Goal: Transaction & Acquisition: Purchase product/service

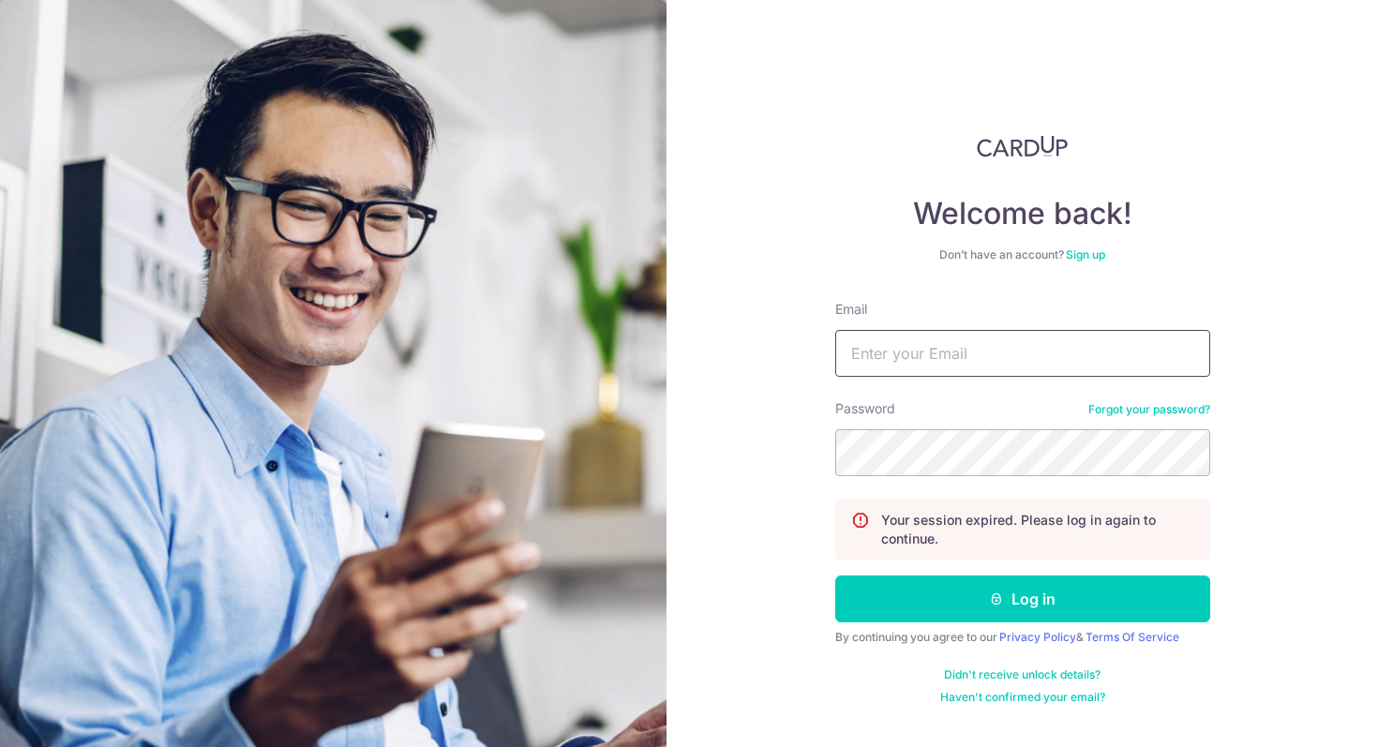
click at [953, 361] on input "Email" at bounding box center [1022, 353] width 375 height 47
type input "eeshan89@gmail.com"
click at [835, 576] on button "Log in" at bounding box center [1022, 599] width 375 height 47
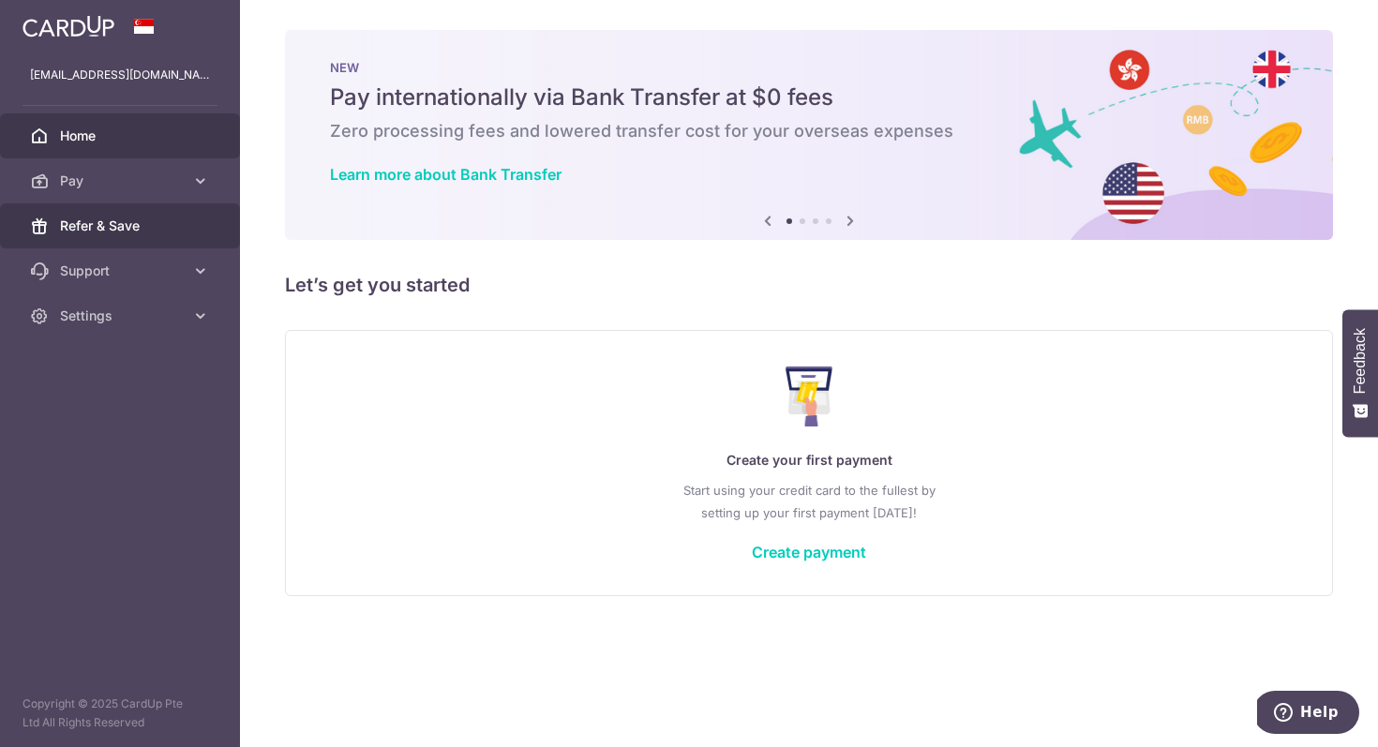
click at [128, 209] on link "Refer & Save" at bounding box center [120, 225] width 240 height 45
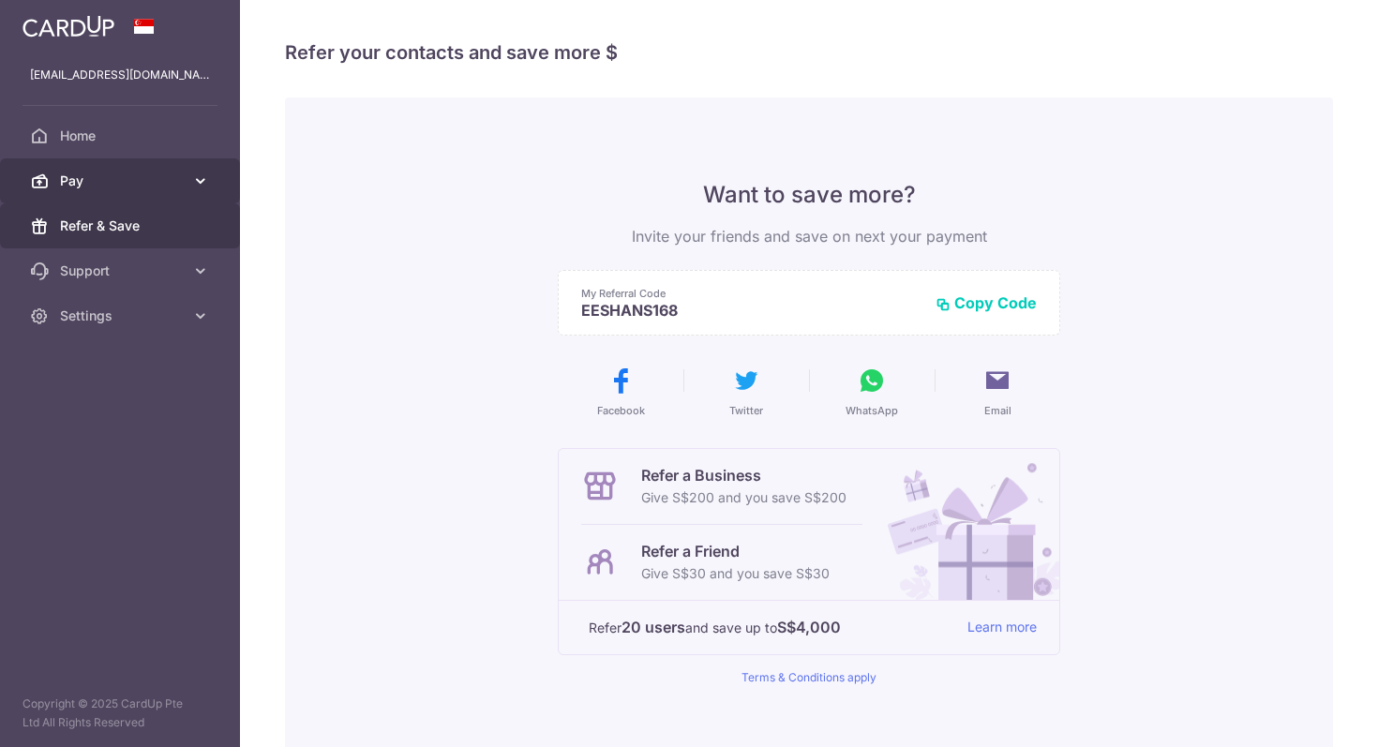
click at [168, 194] on link "Pay" at bounding box center [120, 180] width 240 height 45
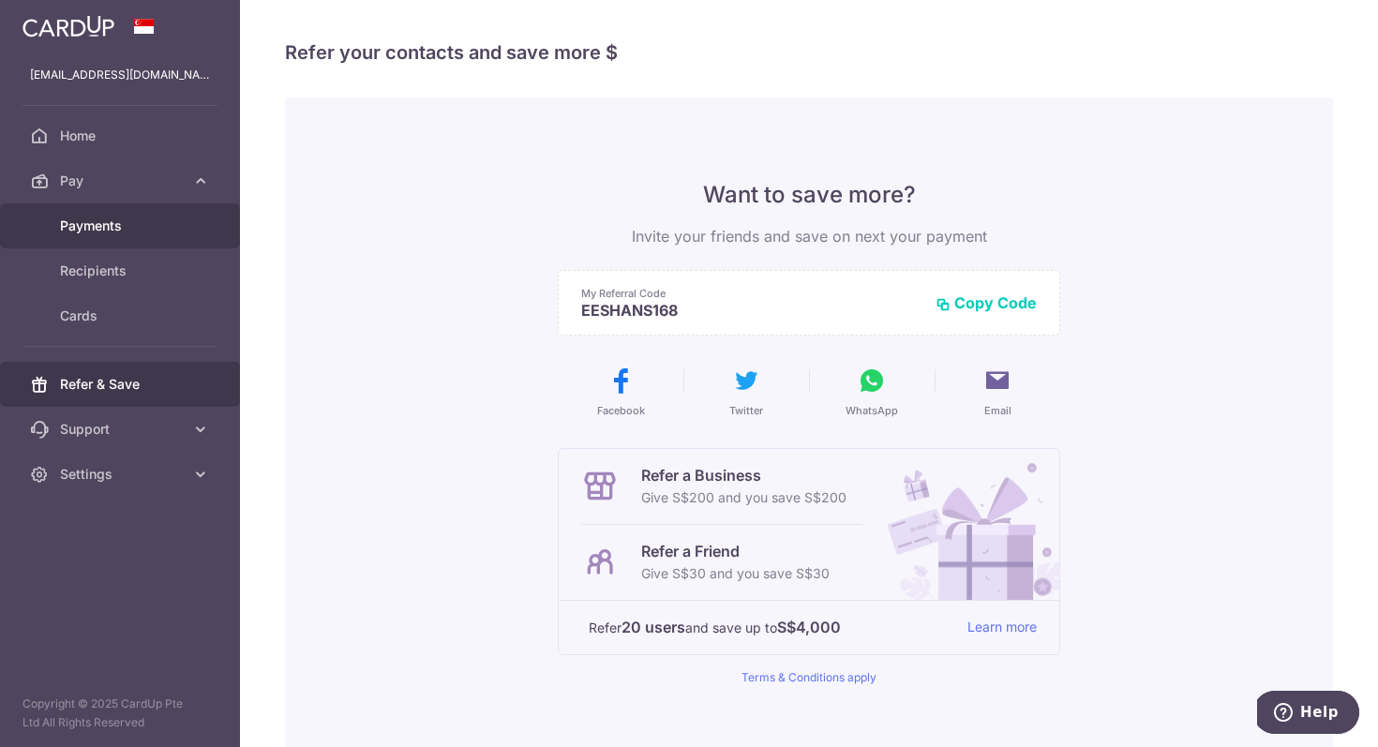
click at [112, 230] on span "Payments" at bounding box center [122, 226] width 124 height 19
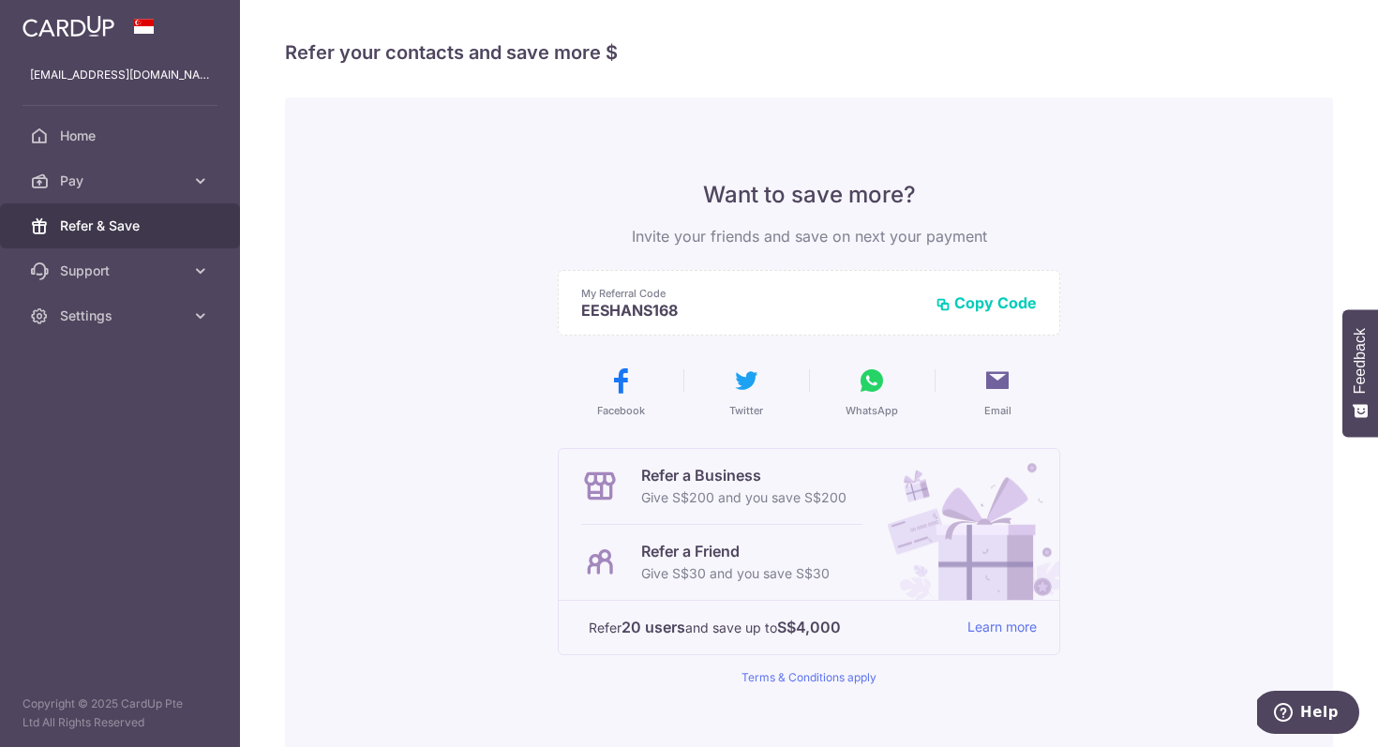
click at [714, 303] on p "EESHANS168" at bounding box center [750, 310] width 339 height 19
click at [117, 189] on span "Pay" at bounding box center [122, 181] width 124 height 19
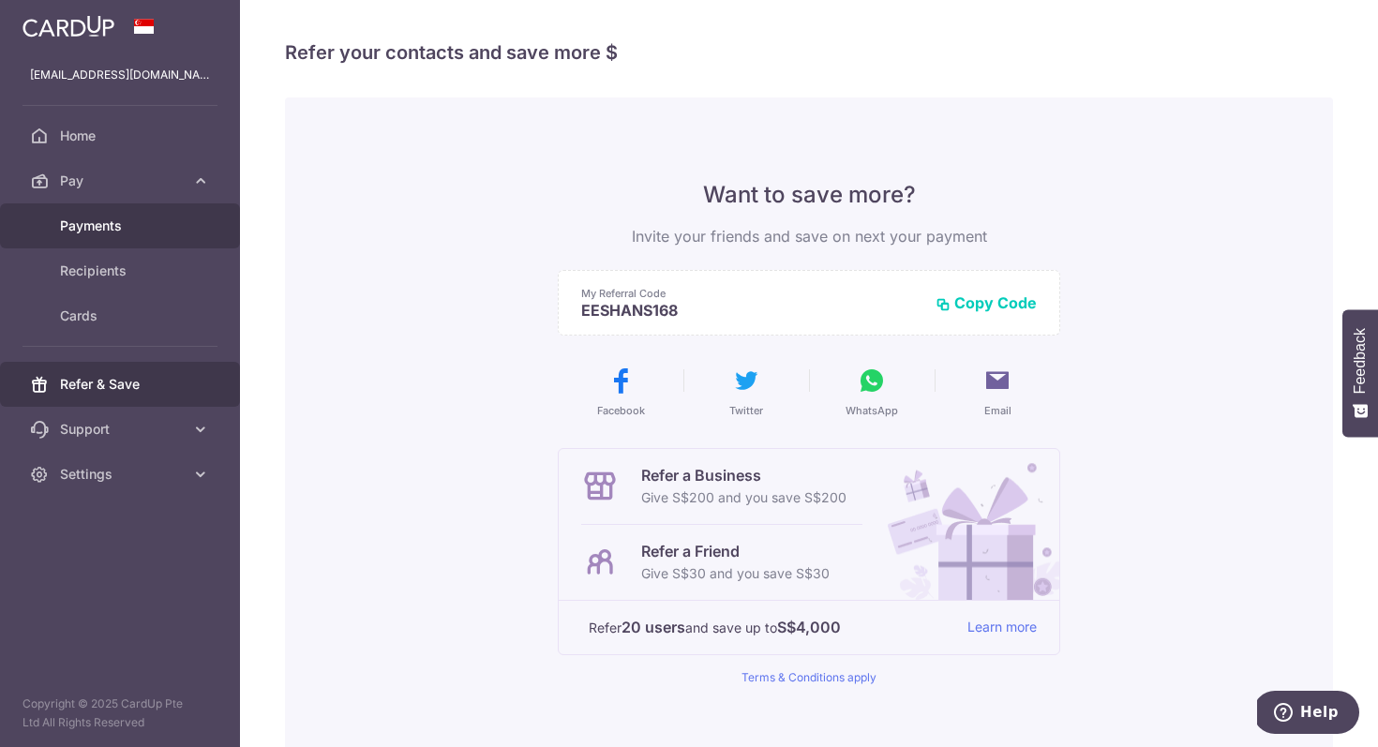
click at [112, 230] on span "Payments" at bounding box center [122, 226] width 124 height 19
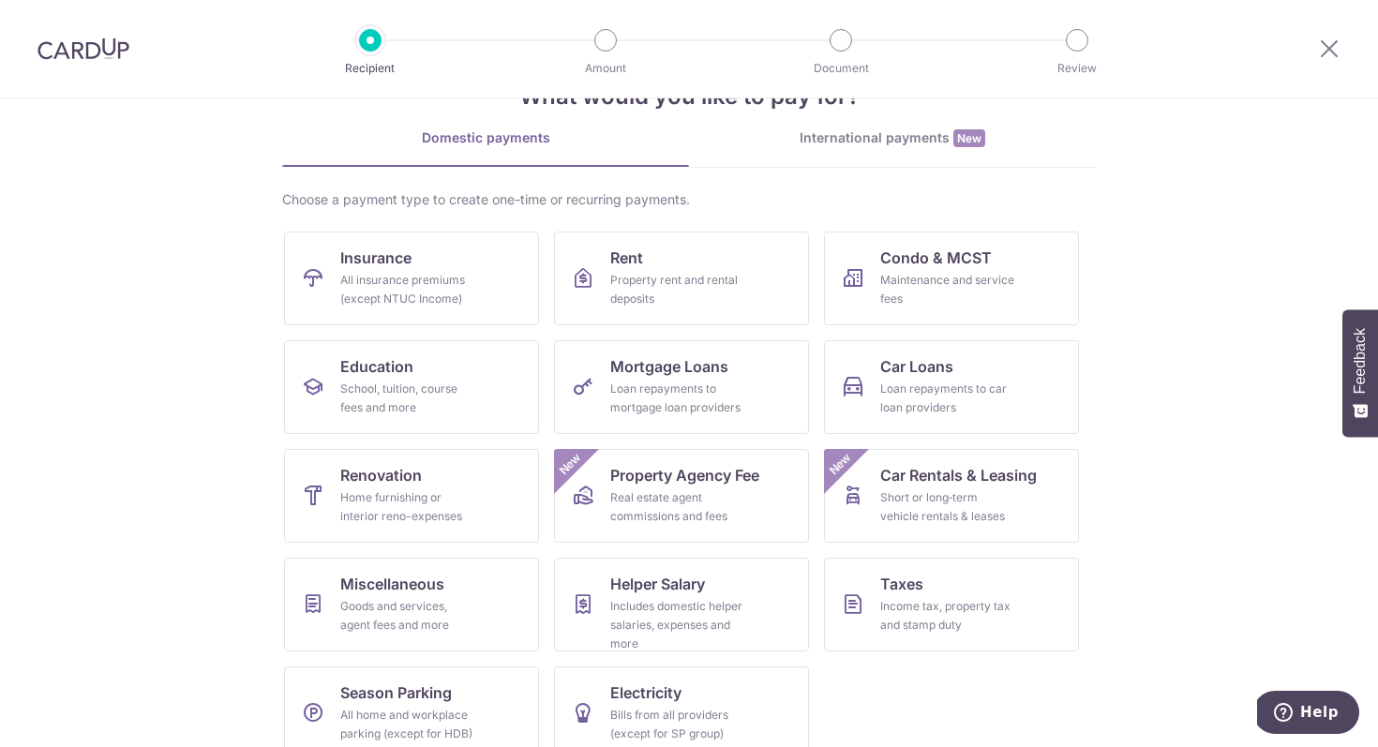
scroll to position [63, 0]
click at [736, 265] on link "Rent Property rent and rental deposits" at bounding box center [681, 280] width 255 height 94
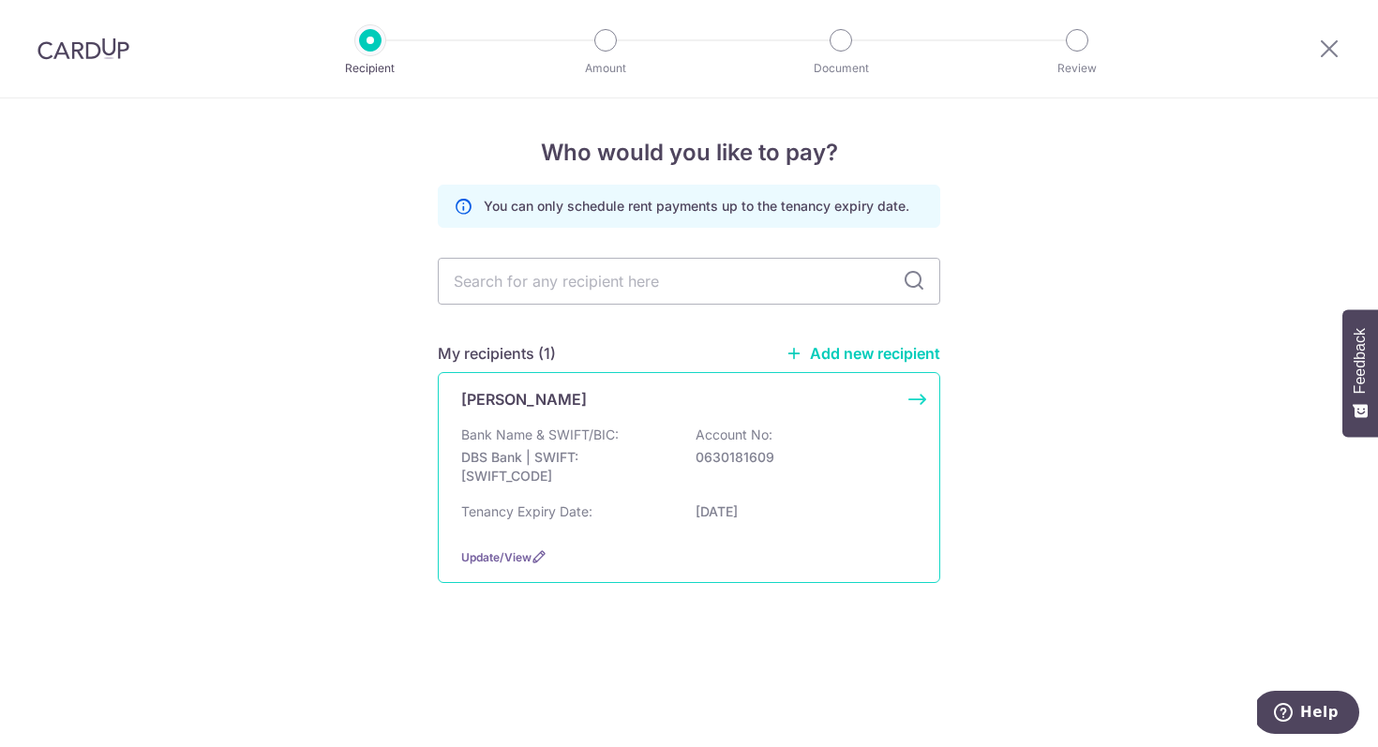
click at [771, 478] on div "Bank Name & SWIFT/BIC: DBS Bank | SWIFT: DBSSSGSGXXX Account No: 0630181609" at bounding box center [689, 460] width 456 height 69
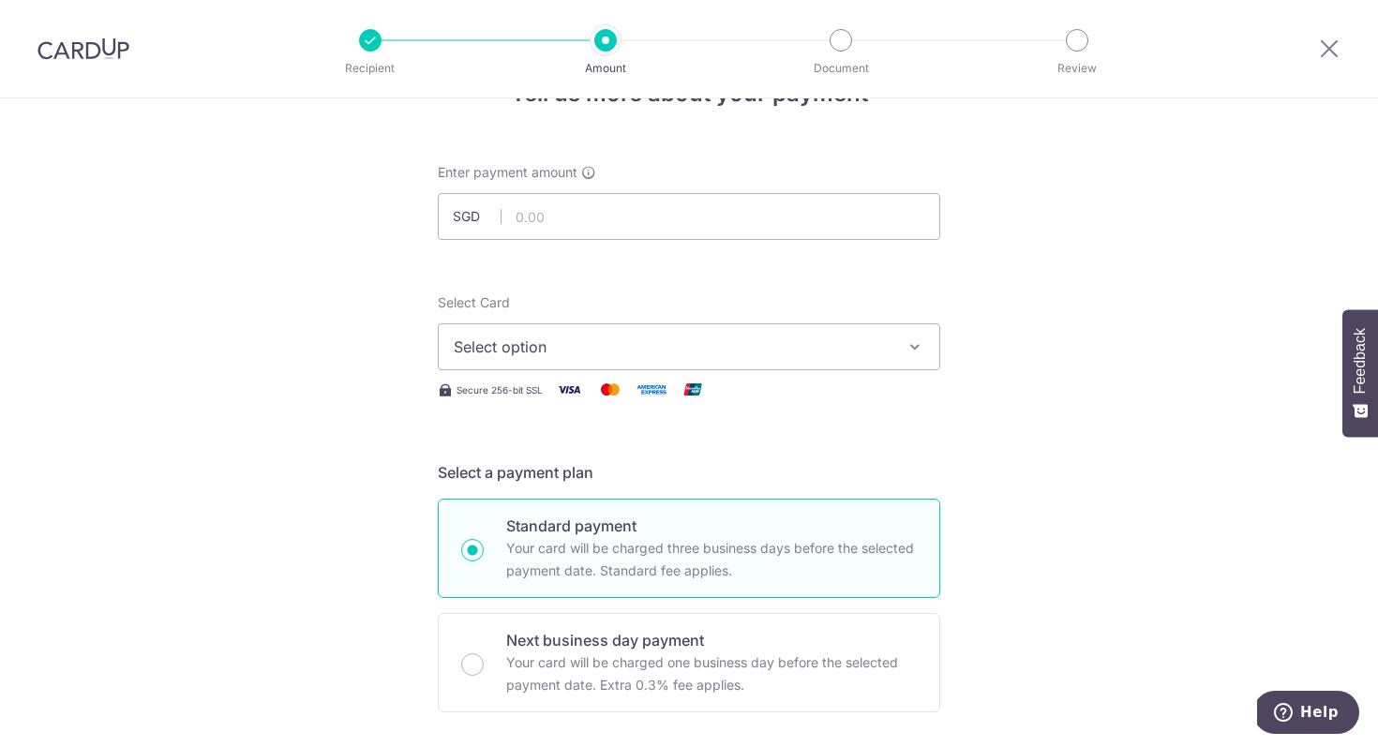
scroll to position [79, 0]
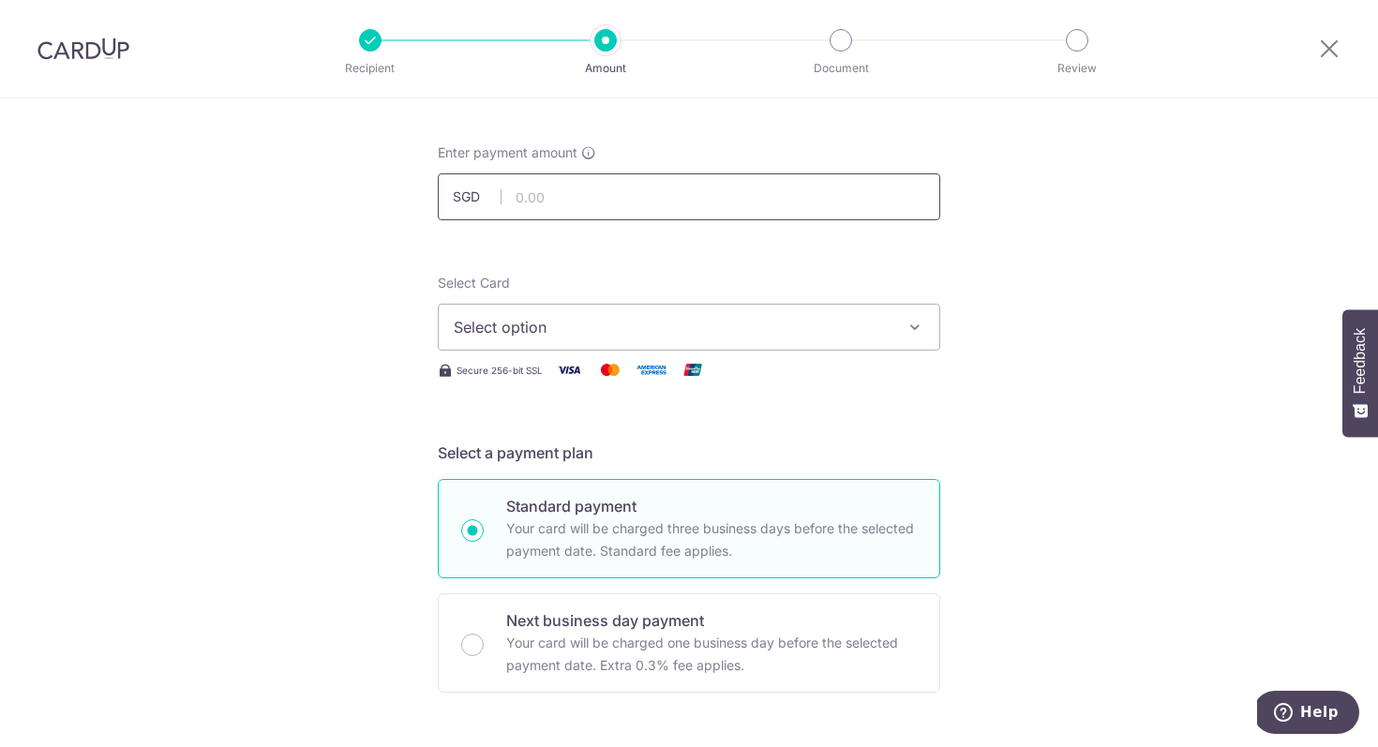
click at [722, 190] on input "text" at bounding box center [689, 196] width 503 height 47
type input "6,700.00"
click at [620, 280] on div "Select Card Select option Add credit card" at bounding box center [689, 312] width 503 height 77
click at [622, 309] on button "Select option" at bounding box center [689, 327] width 503 height 47
click at [606, 393] on link "Add credit card" at bounding box center [689, 380] width 501 height 34
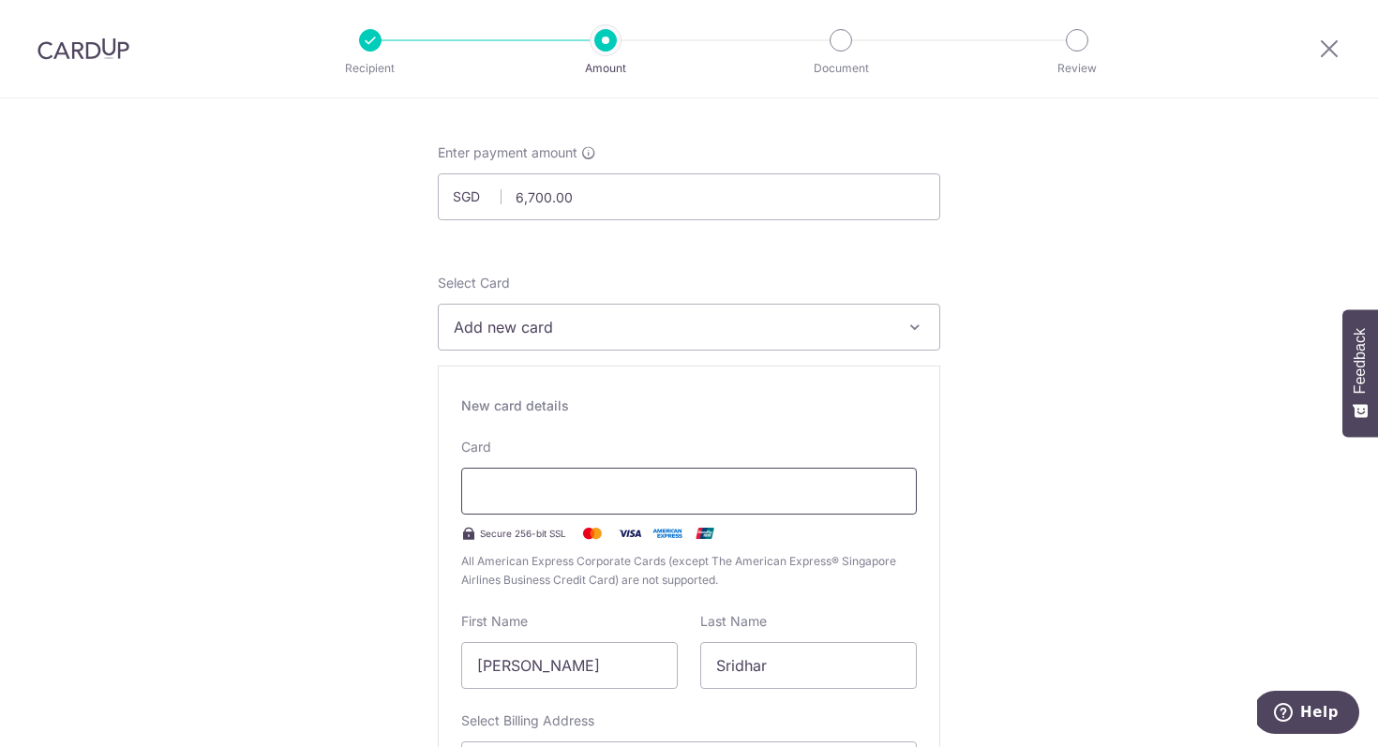
click at [613, 472] on div at bounding box center [689, 491] width 456 height 47
type input "09 / 2030"
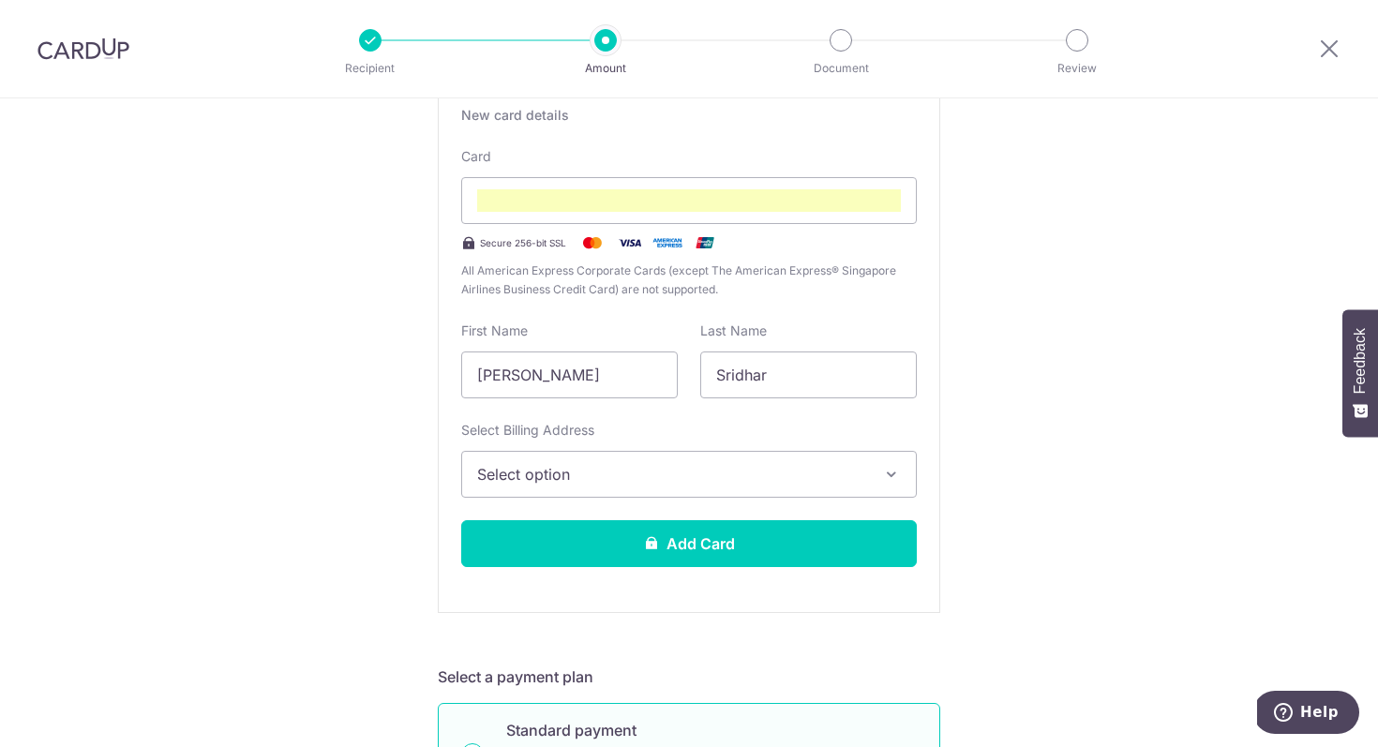
scroll to position [409, 0]
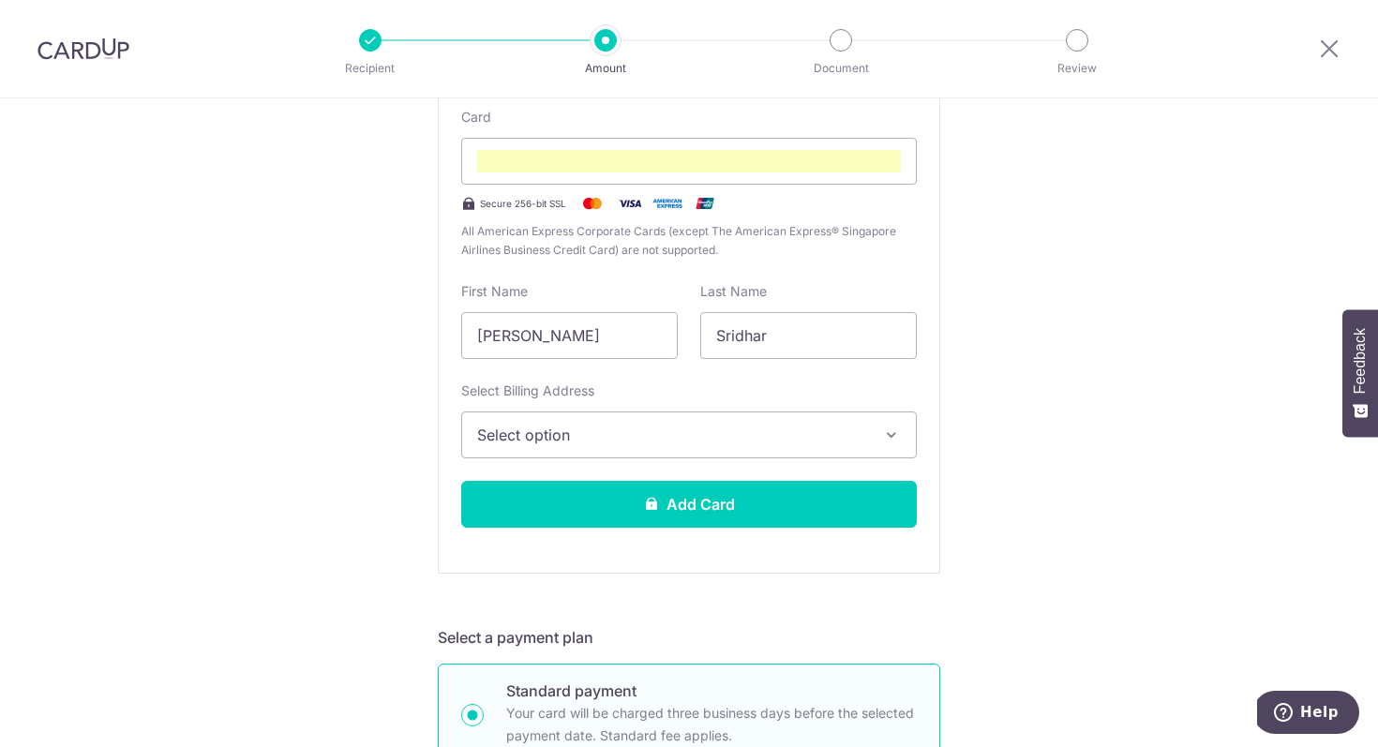
click at [774, 435] on span "Select option" at bounding box center [672, 435] width 390 height 23
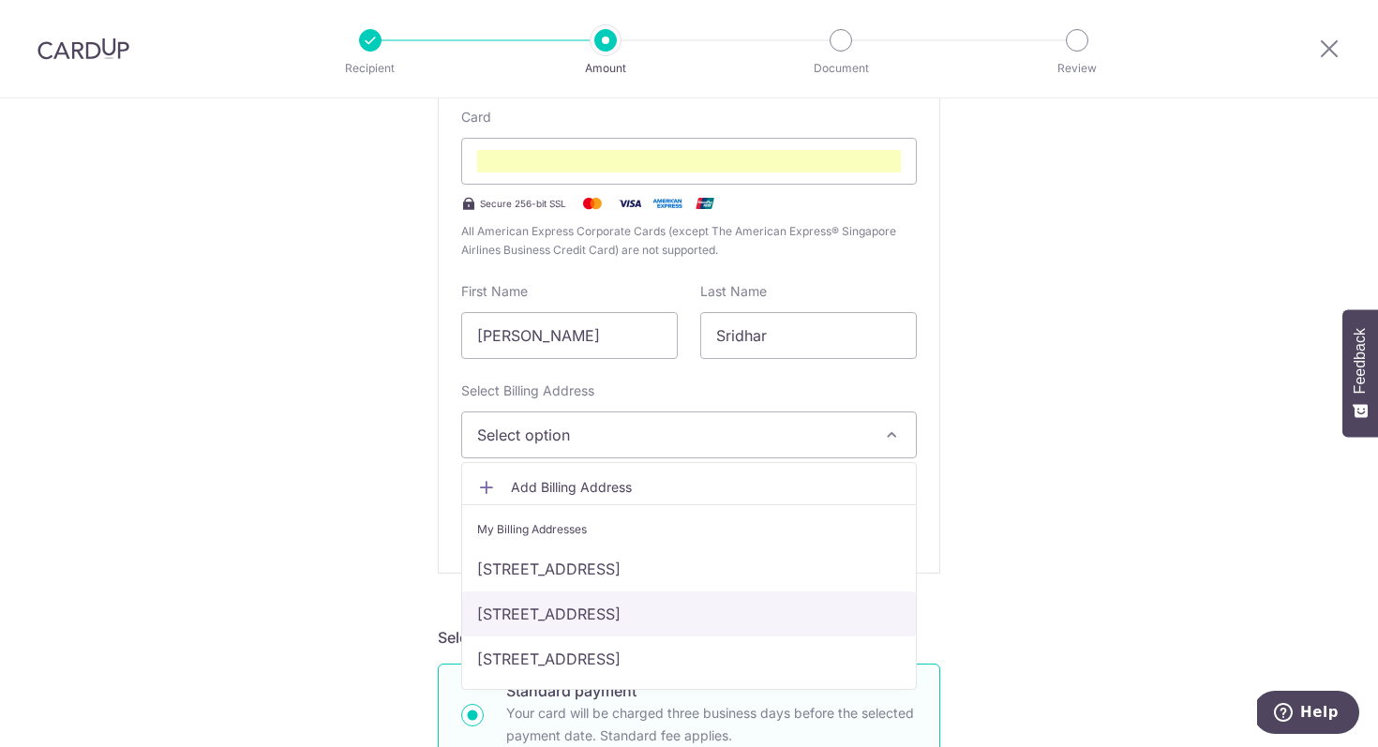
click at [689, 609] on link "8 Alexandra View, #33-07, Singapore, Singapore-158747" at bounding box center [689, 614] width 454 height 45
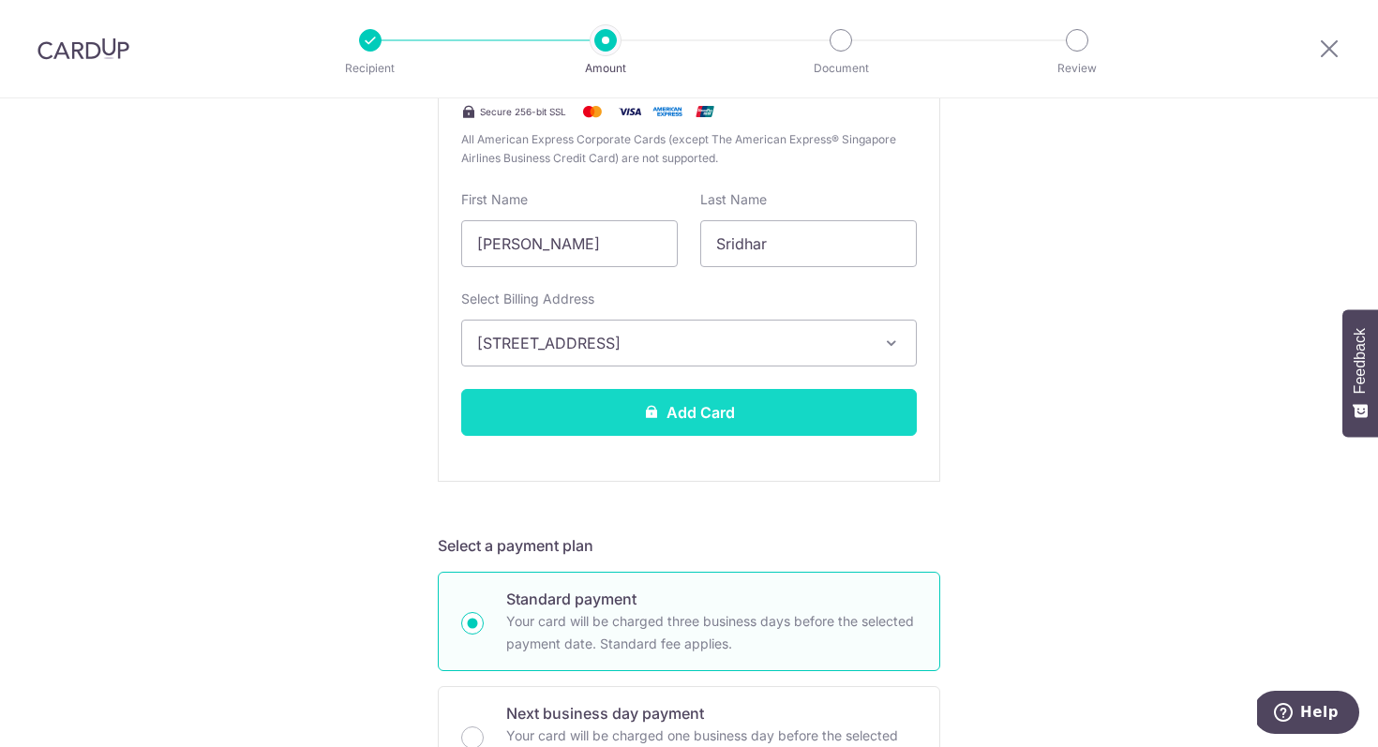
scroll to position [534, 0]
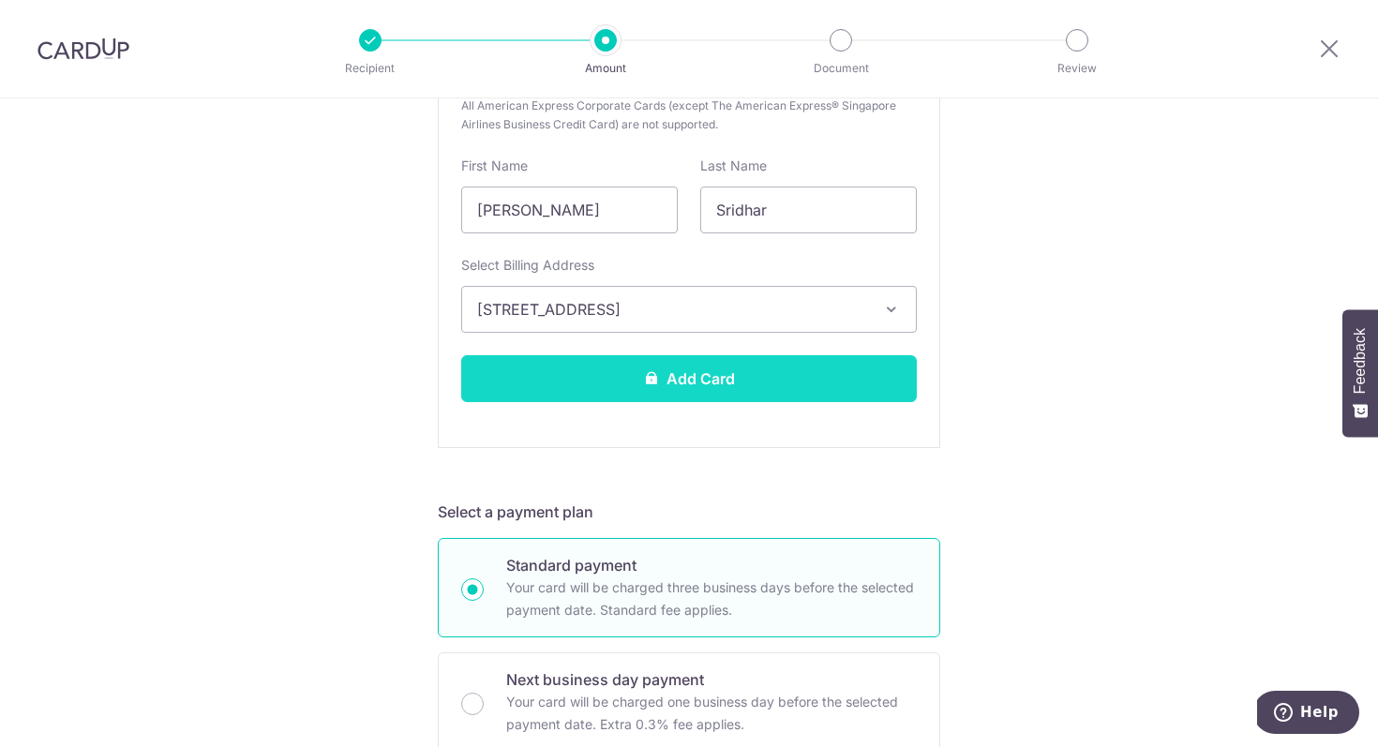
click at [758, 373] on button "Add Card" at bounding box center [689, 378] width 456 height 47
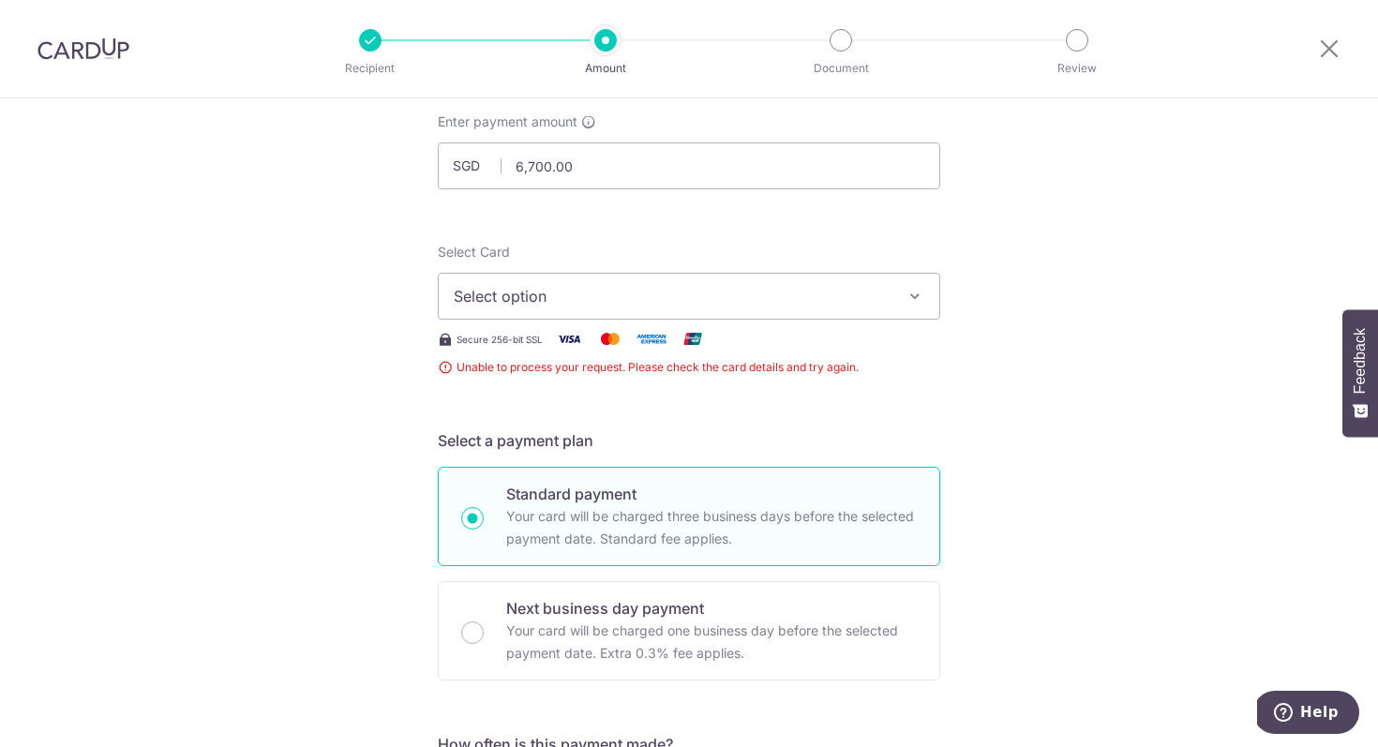
scroll to position [162, 0]
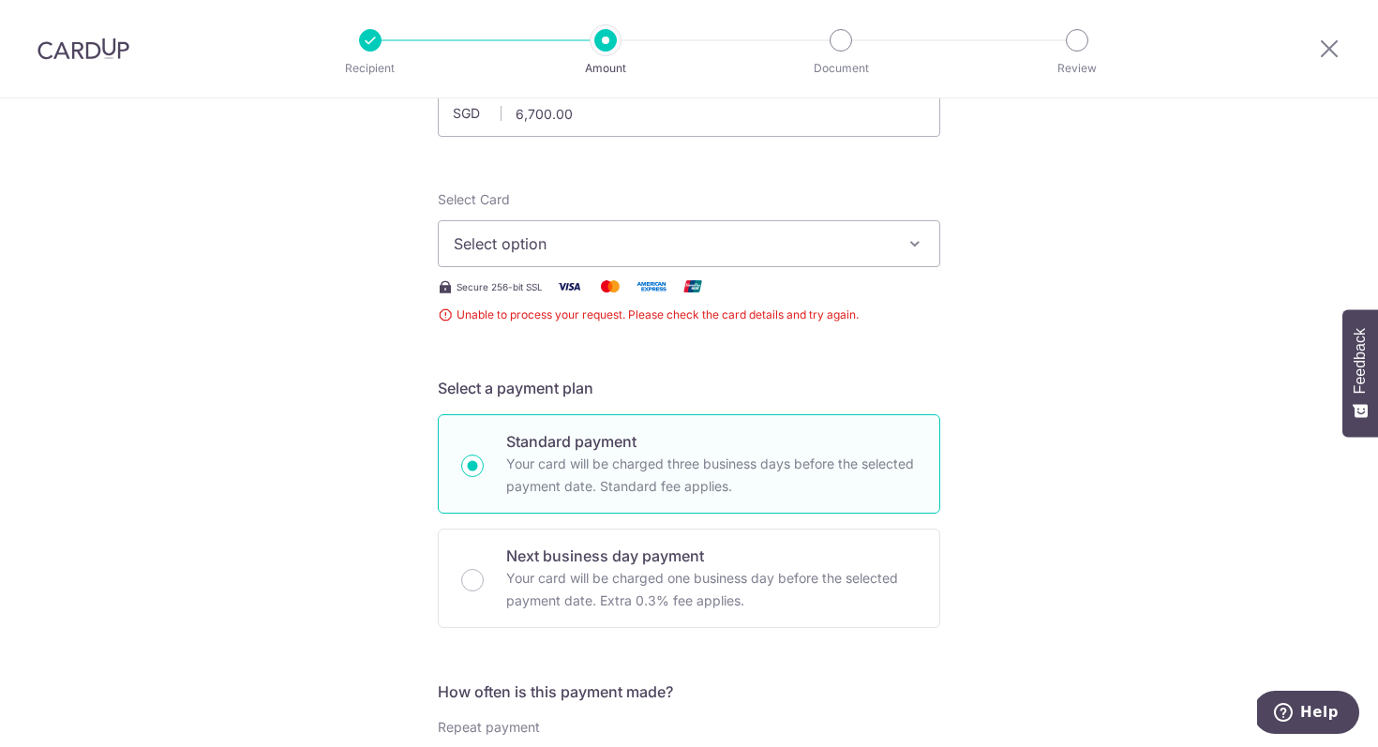
click at [712, 265] on button "Select option" at bounding box center [689, 243] width 503 height 47
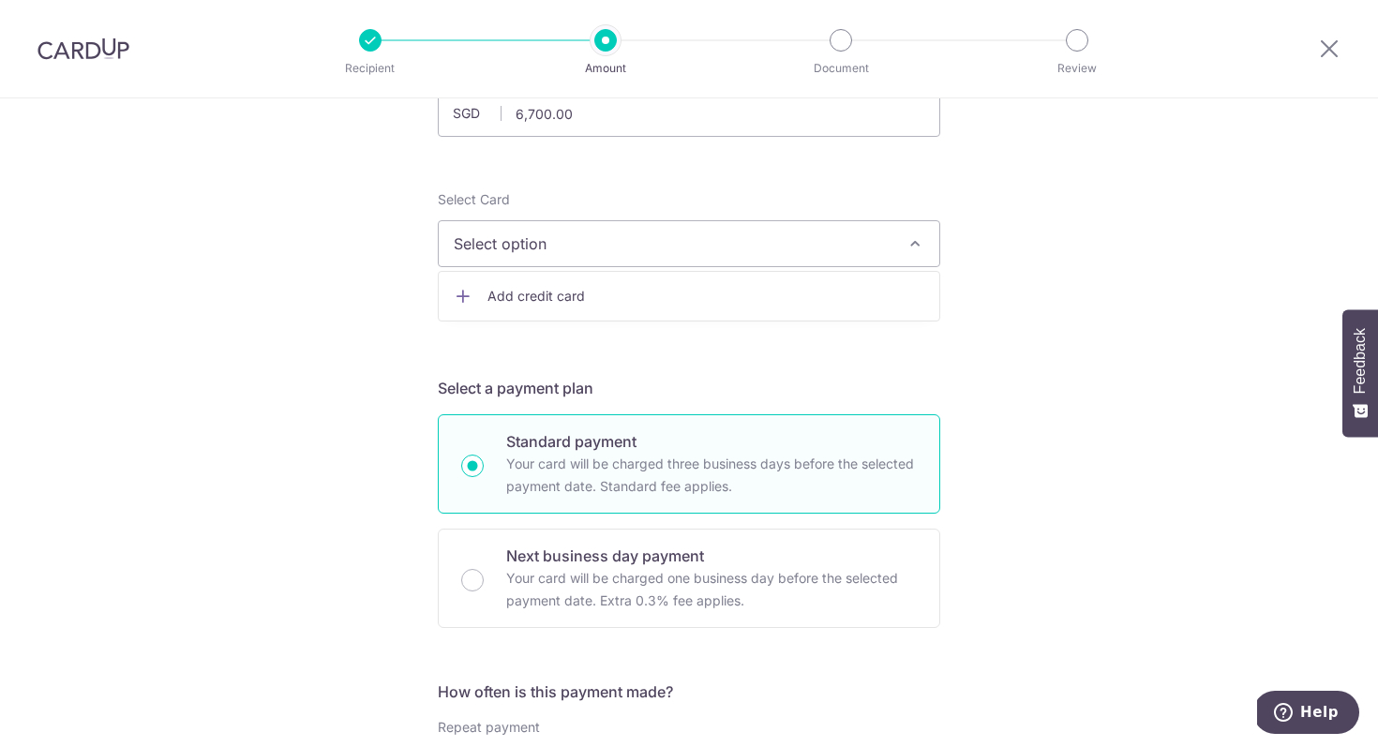
click at [627, 297] on span "Add credit card" at bounding box center [706, 296] width 437 height 19
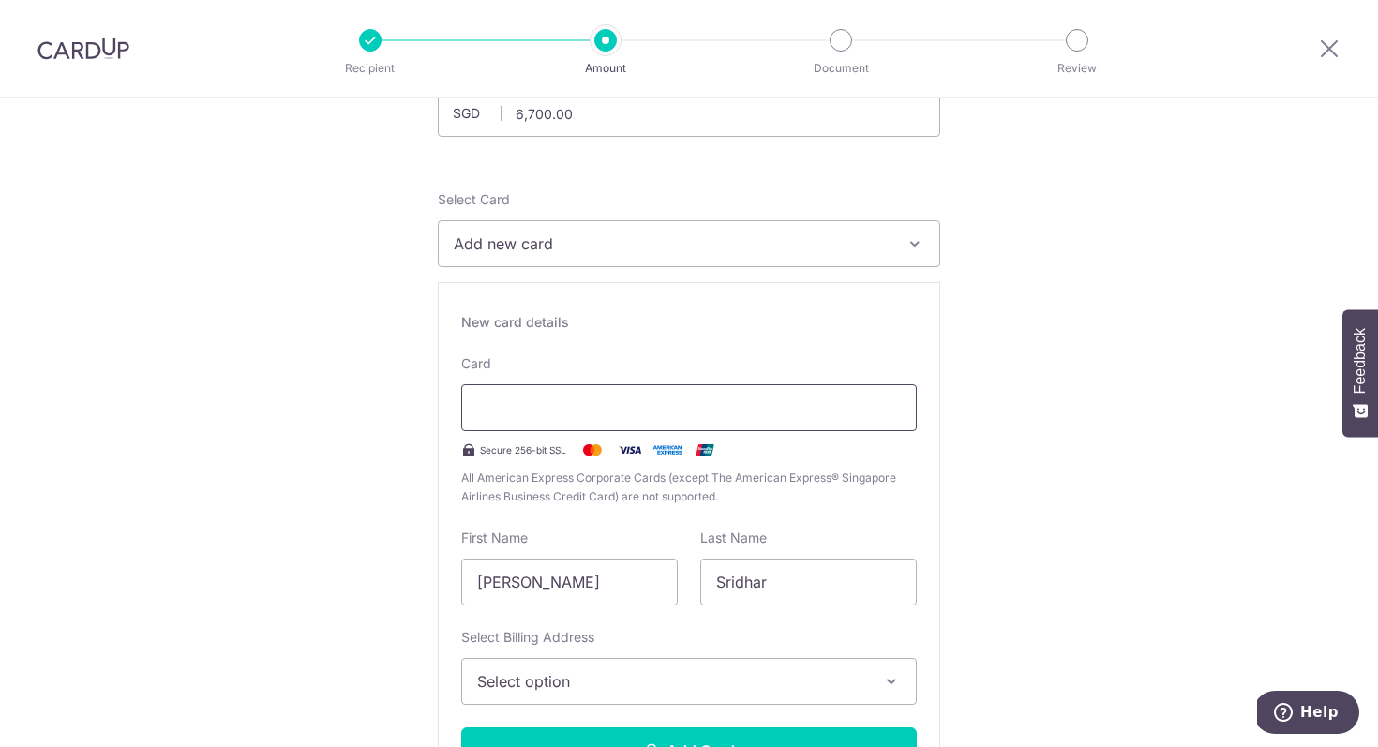
click at [611, 393] on div at bounding box center [689, 407] width 456 height 47
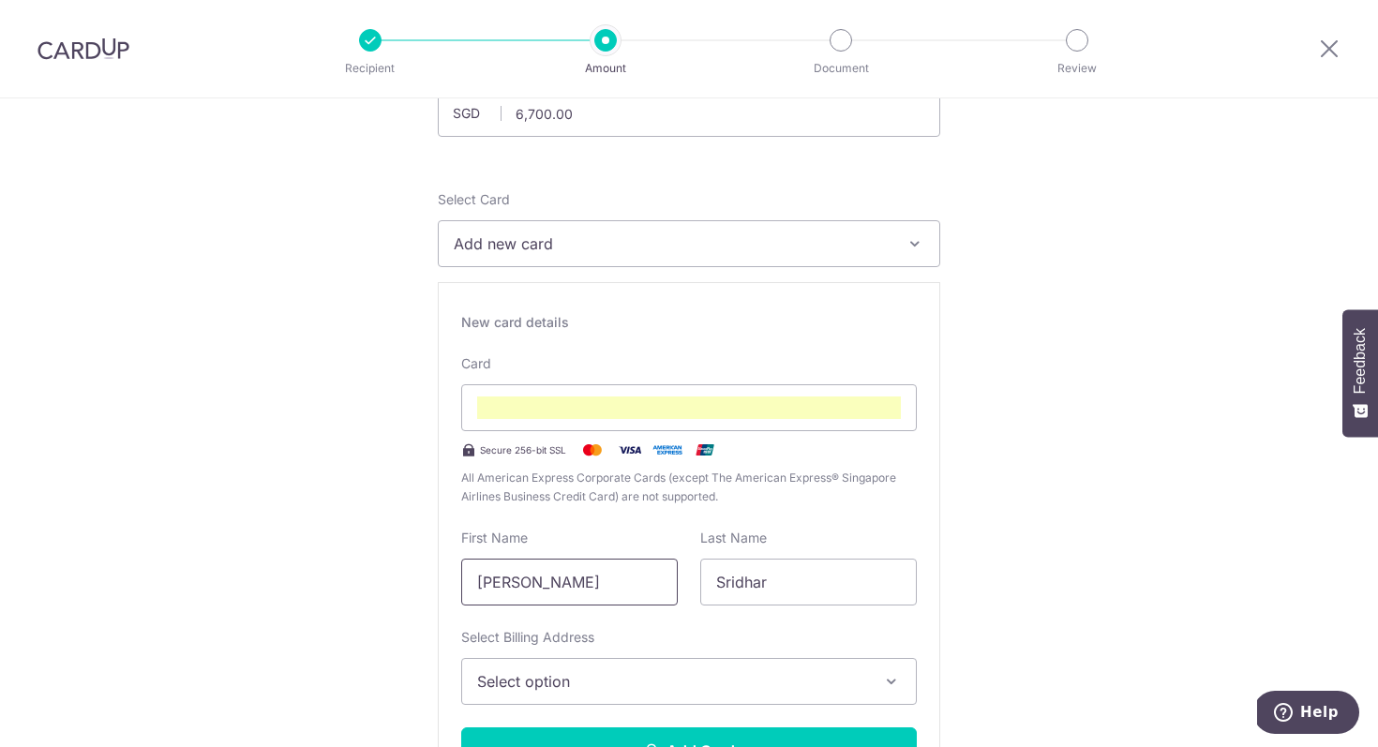
click at [588, 587] on input "[PERSON_NAME]" at bounding box center [569, 582] width 217 height 47
type input "Sridhar"
type input "[PERSON_NAME]"
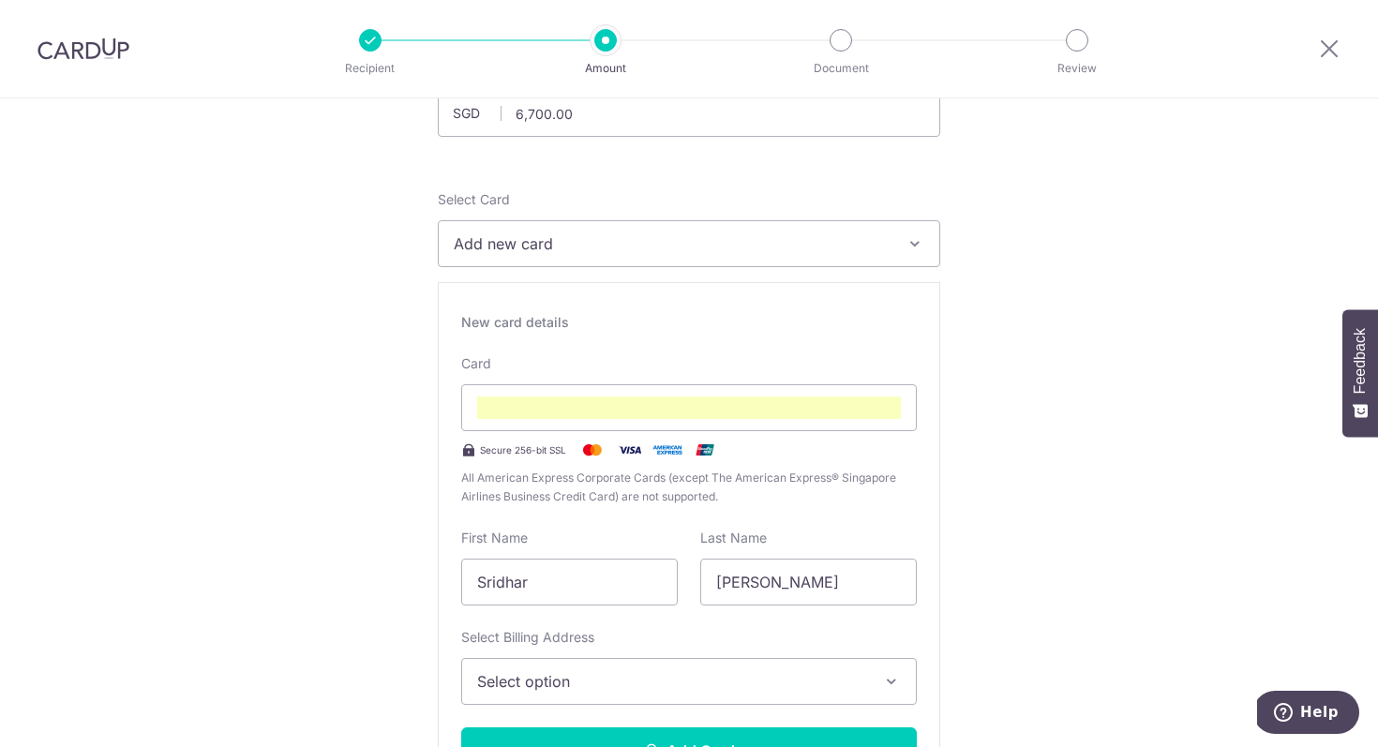
click at [649, 680] on span "Select option" at bounding box center [672, 681] width 390 height 23
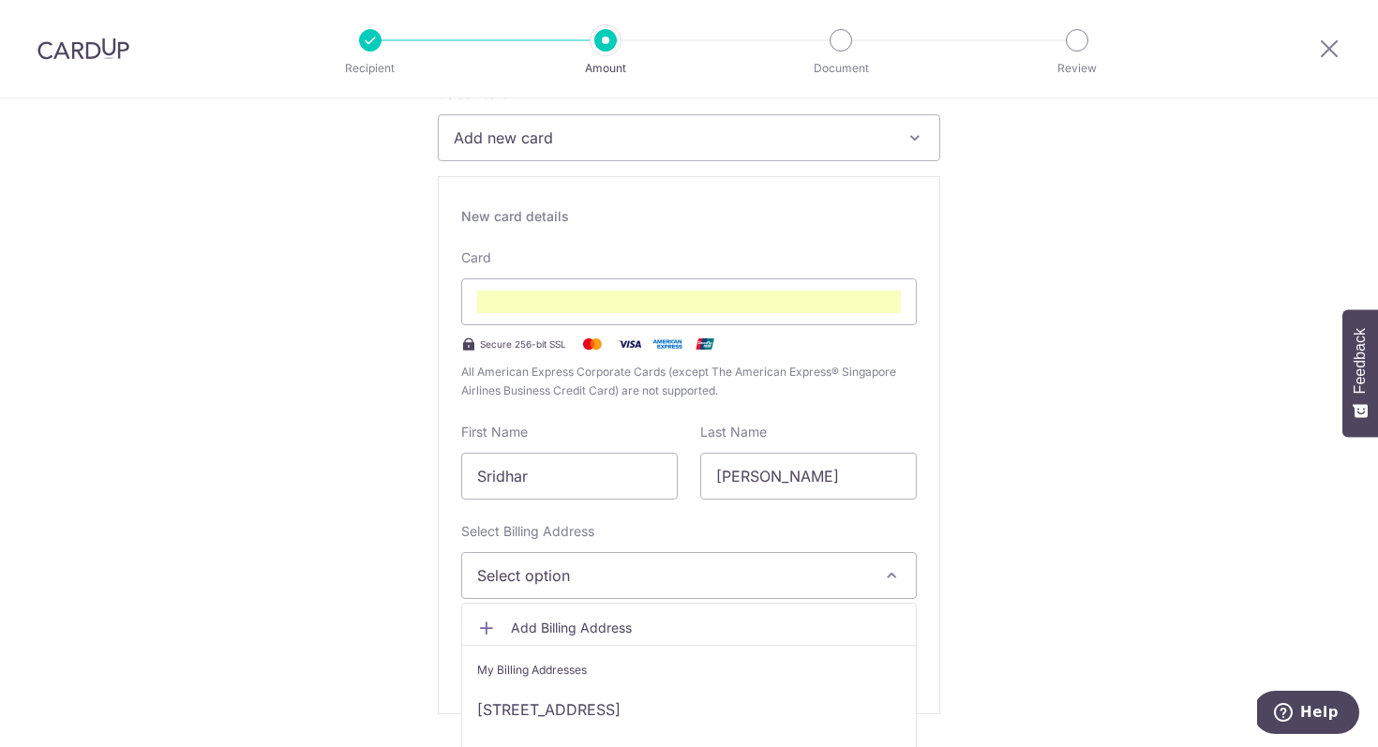
scroll to position [489, 0]
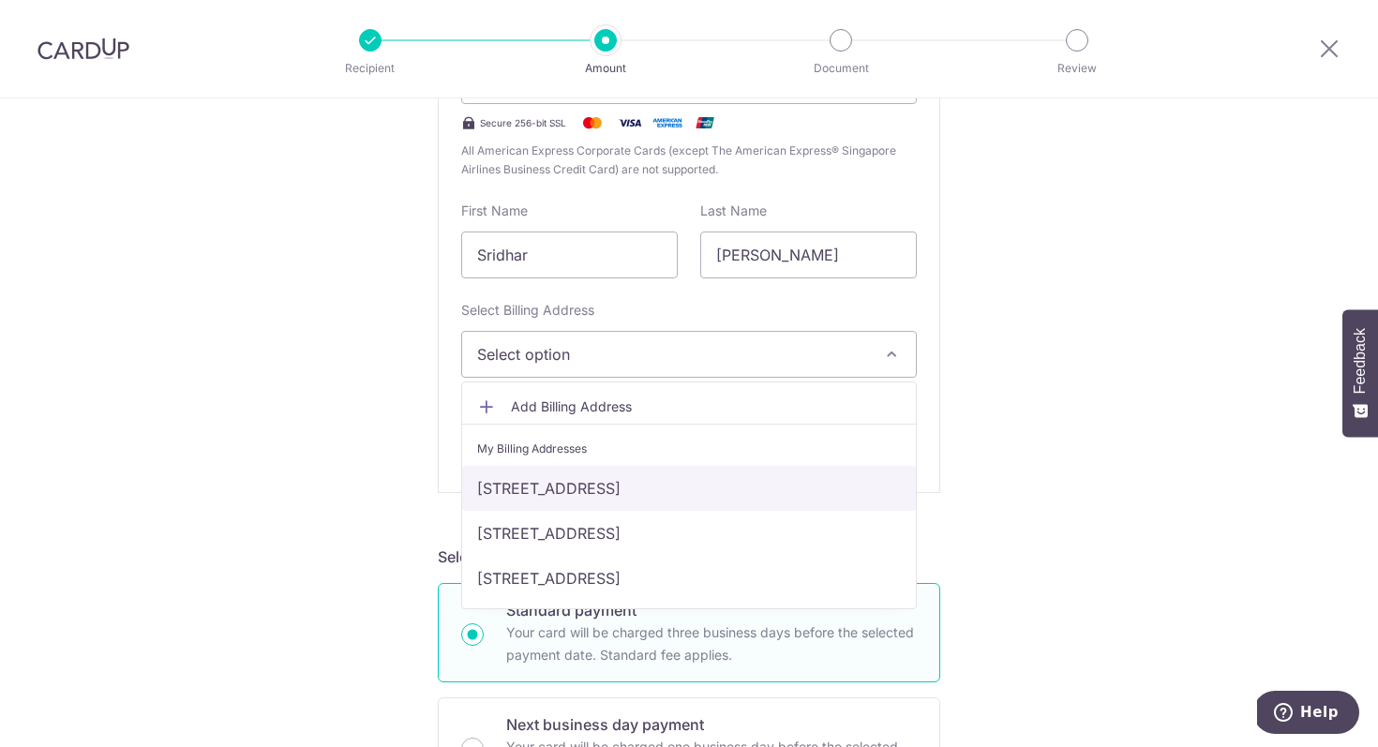
click at [717, 488] on link "[STREET_ADDRESS]" at bounding box center [689, 488] width 454 height 45
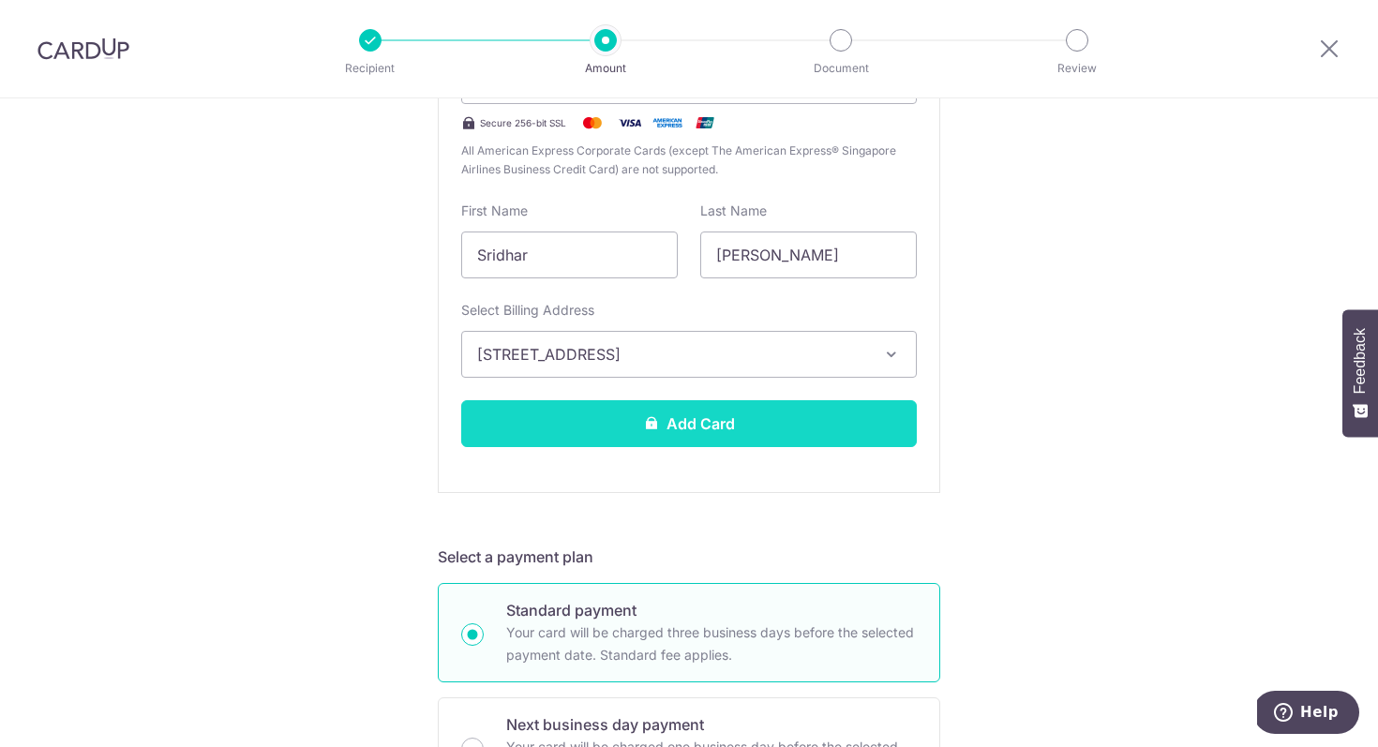
click at [743, 441] on button "Add Card" at bounding box center [689, 423] width 456 height 47
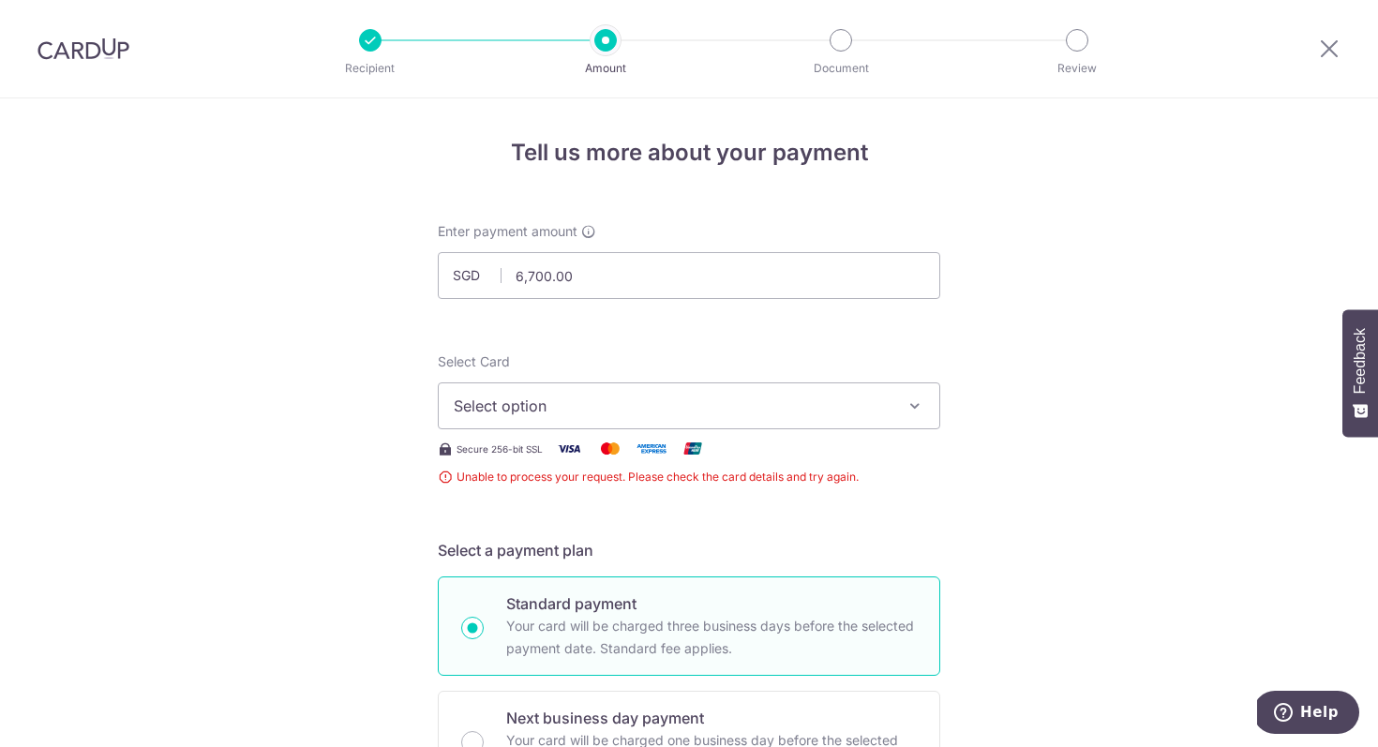
click at [731, 405] on span "Select option" at bounding box center [672, 406] width 437 height 23
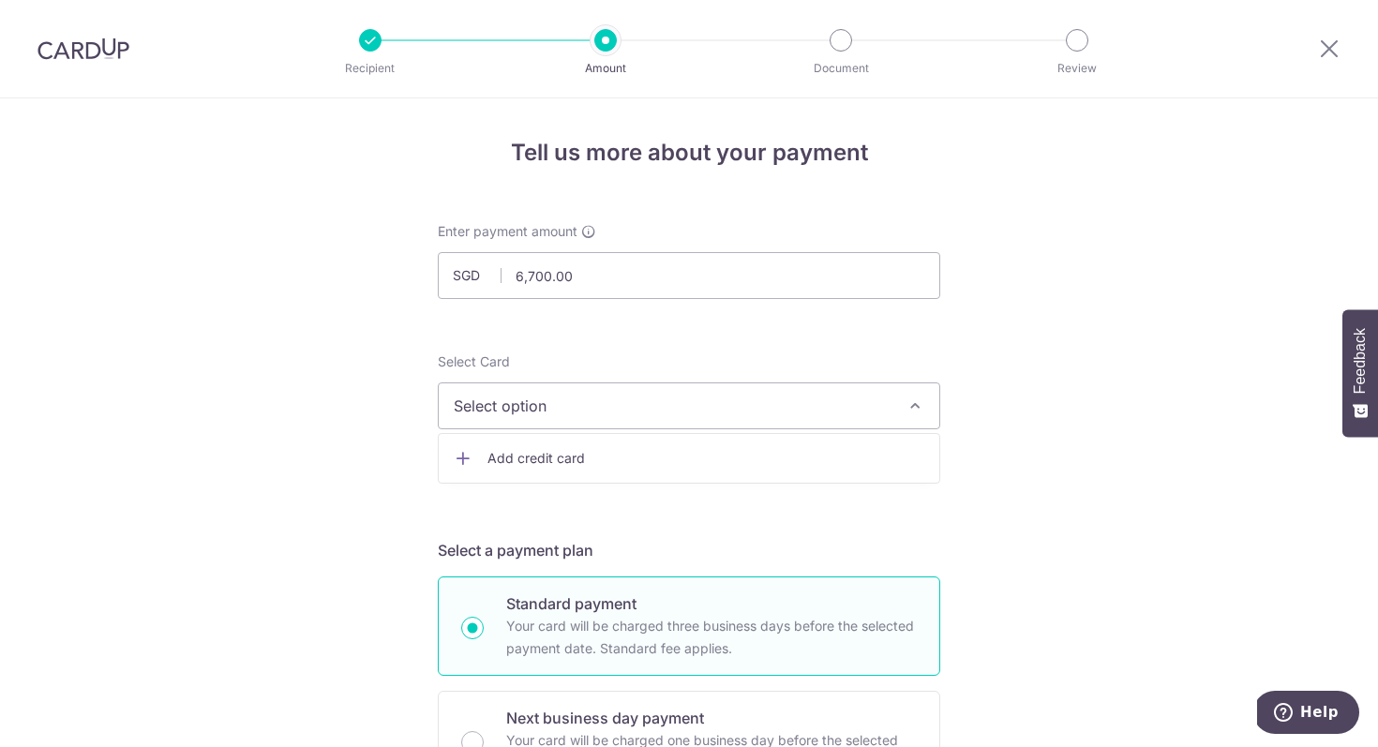
click at [667, 465] on span "Add credit card" at bounding box center [706, 458] width 437 height 19
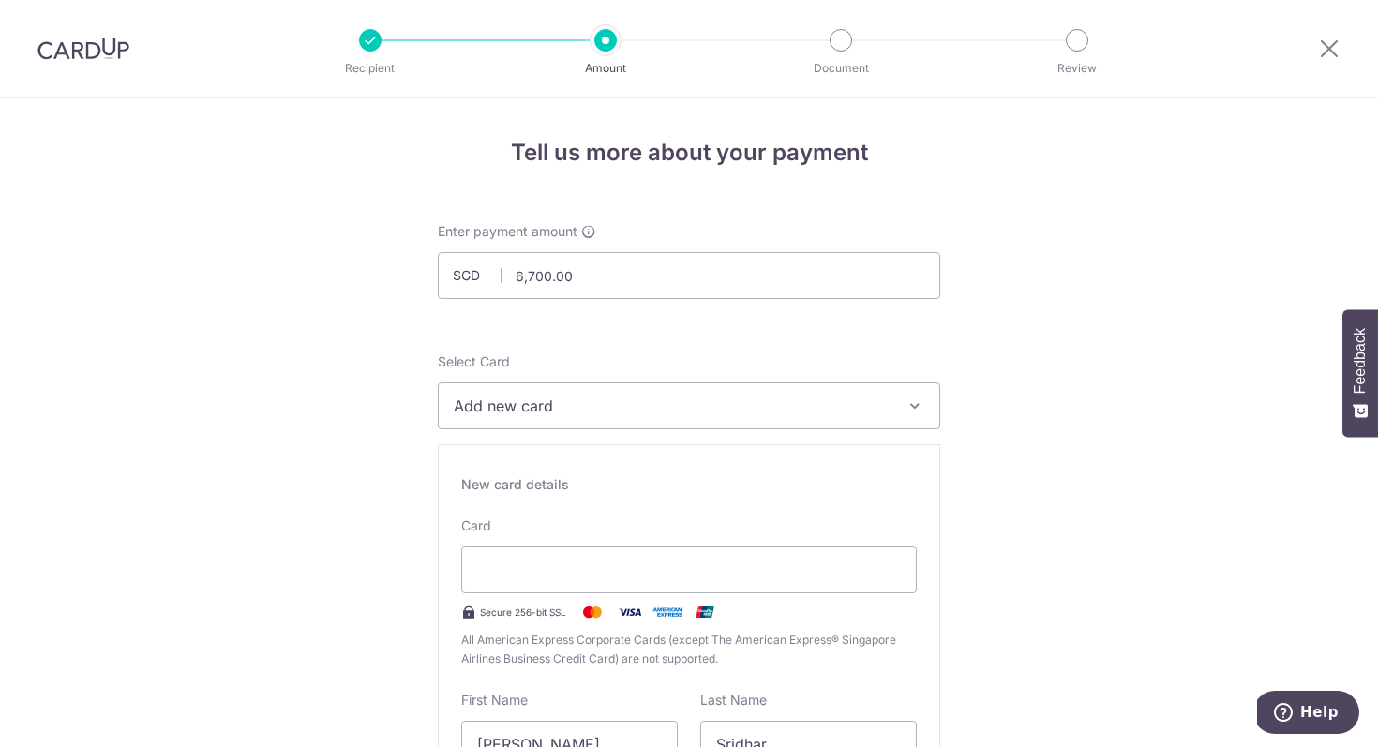
click at [600, 538] on div "Card Secure 256-bit SSL All American Express Corporate Cards (except The Americ…" at bounding box center [689, 593] width 456 height 152
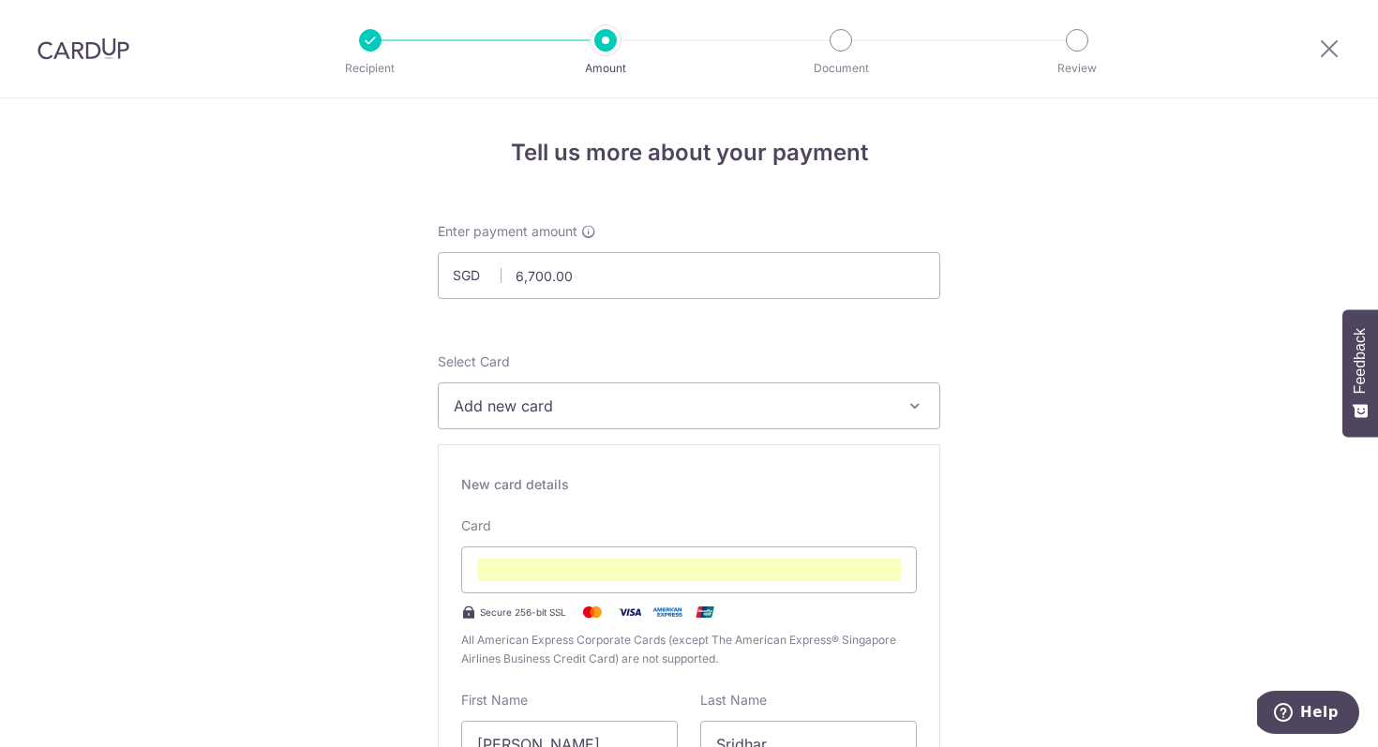
click at [780, 410] on span "Add new card" at bounding box center [672, 406] width 437 height 23
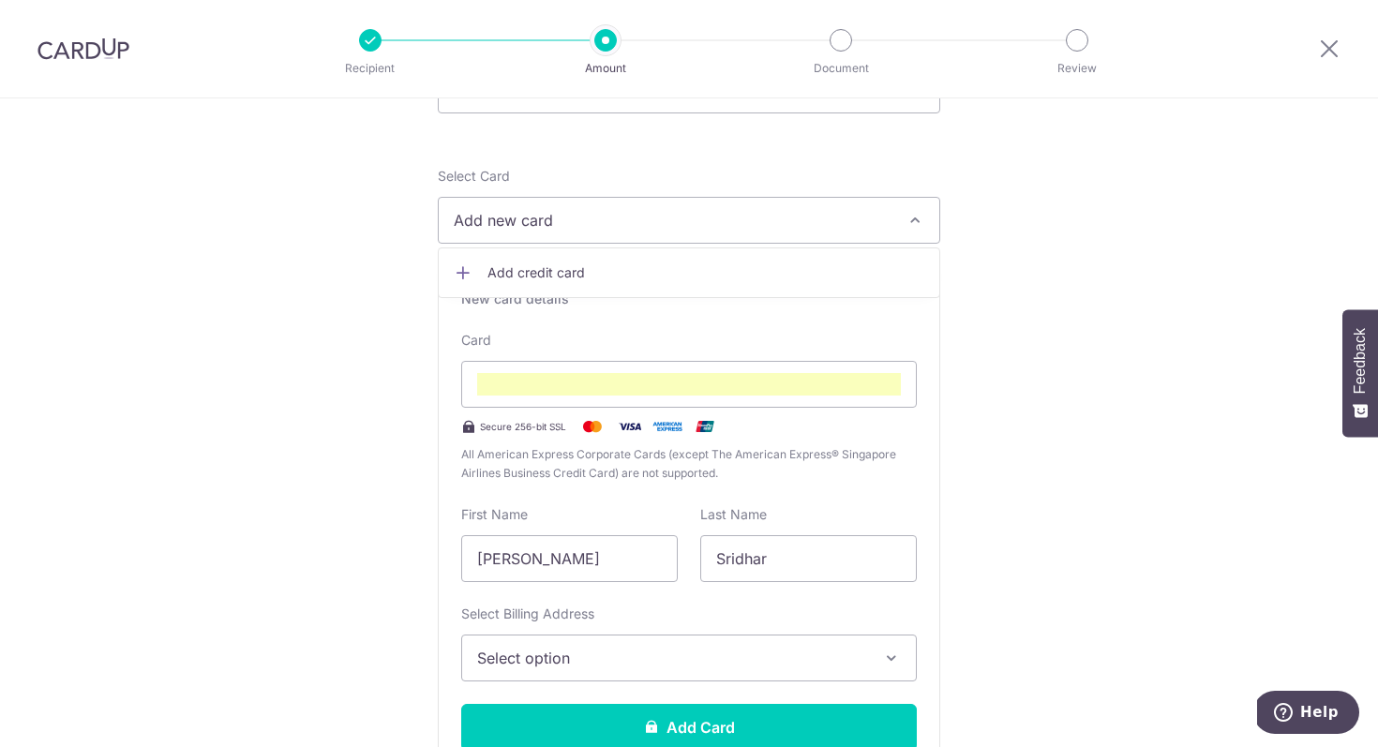
scroll to position [198, 0]
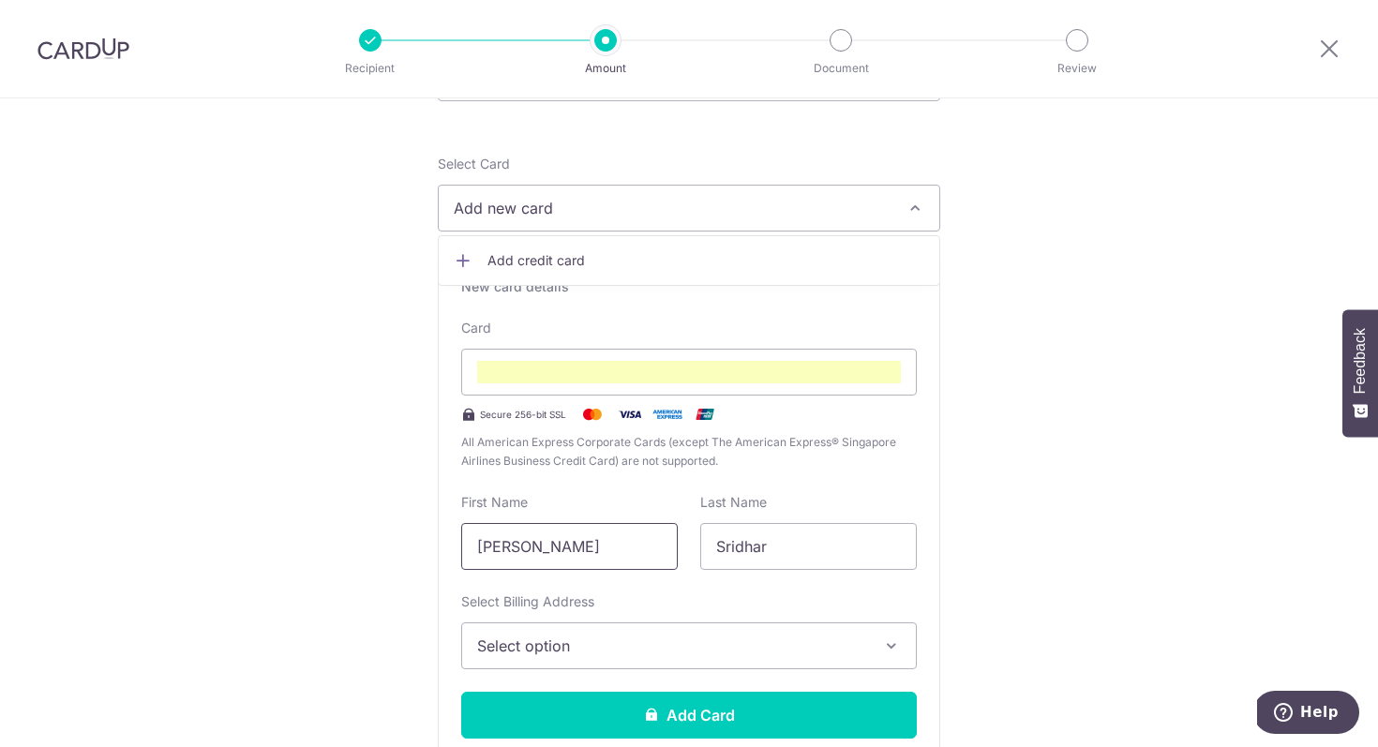
click at [627, 552] on input "[PERSON_NAME]" at bounding box center [569, 546] width 217 height 47
type input "Sridhar"
type input "[PERSON_NAME]"
click at [620, 659] on button "Select option" at bounding box center [689, 646] width 456 height 47
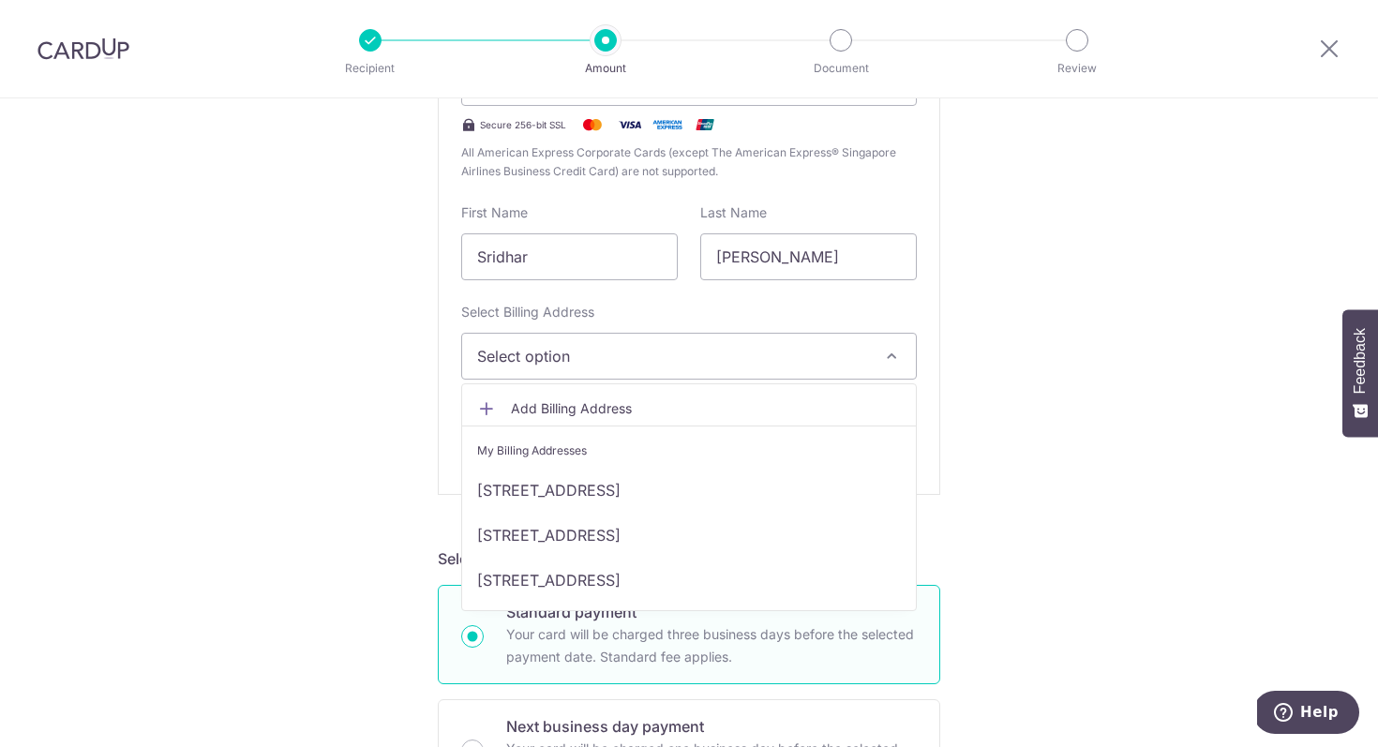
scroll to position [499, 0]
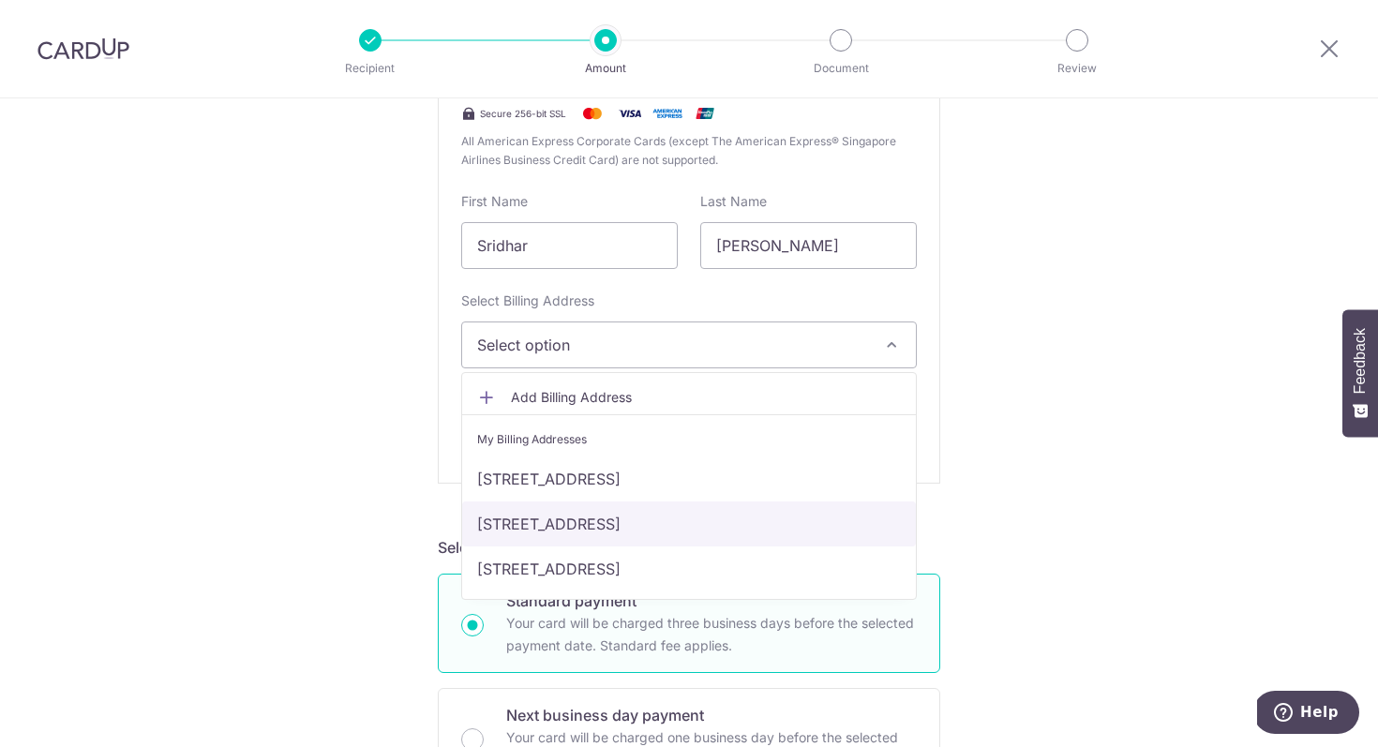
click at [676, 528] on link "[STREET_ADDRESS]" at bounding box center [689, 524] width 454 height 45
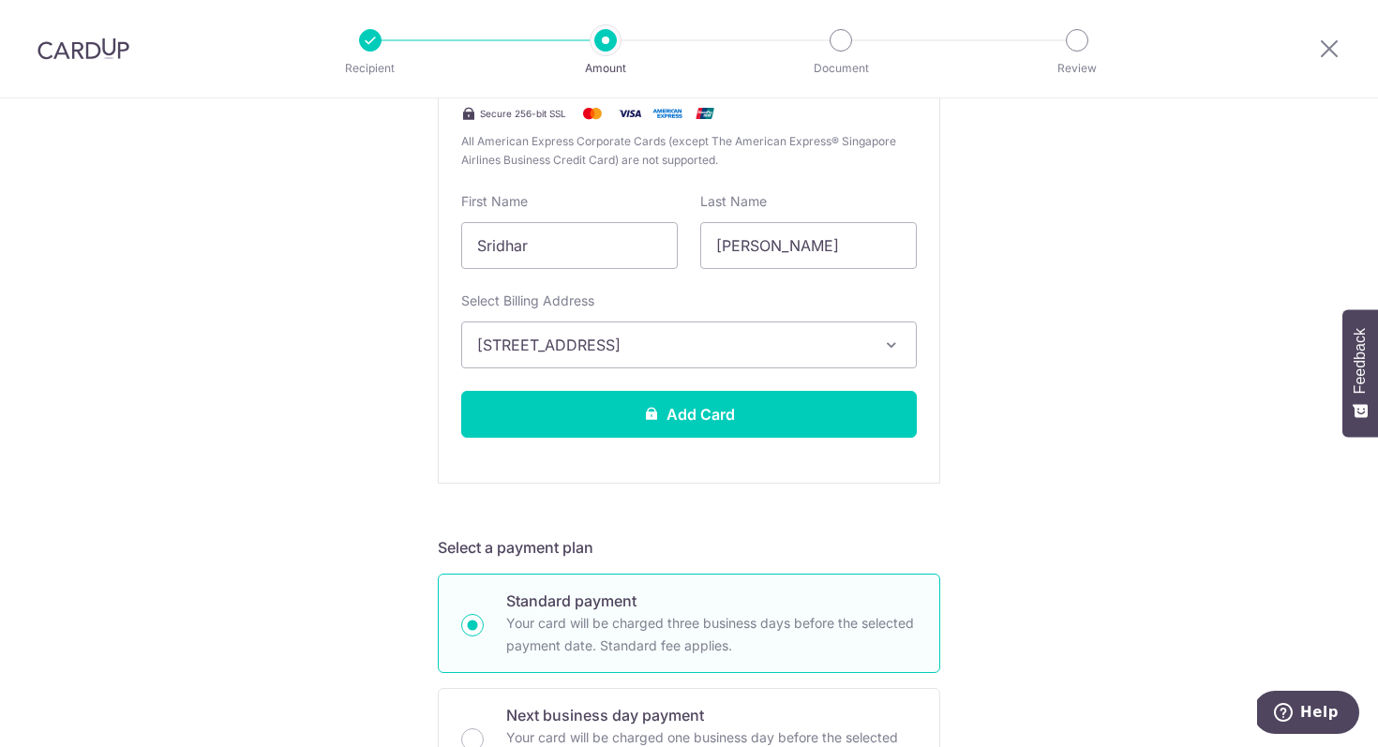
click at [668, 440] on div "New card details Card Secure 256-bit SSL All American Express Corporate Cards (…" at bounding box center [689, 215] width 503 height 538
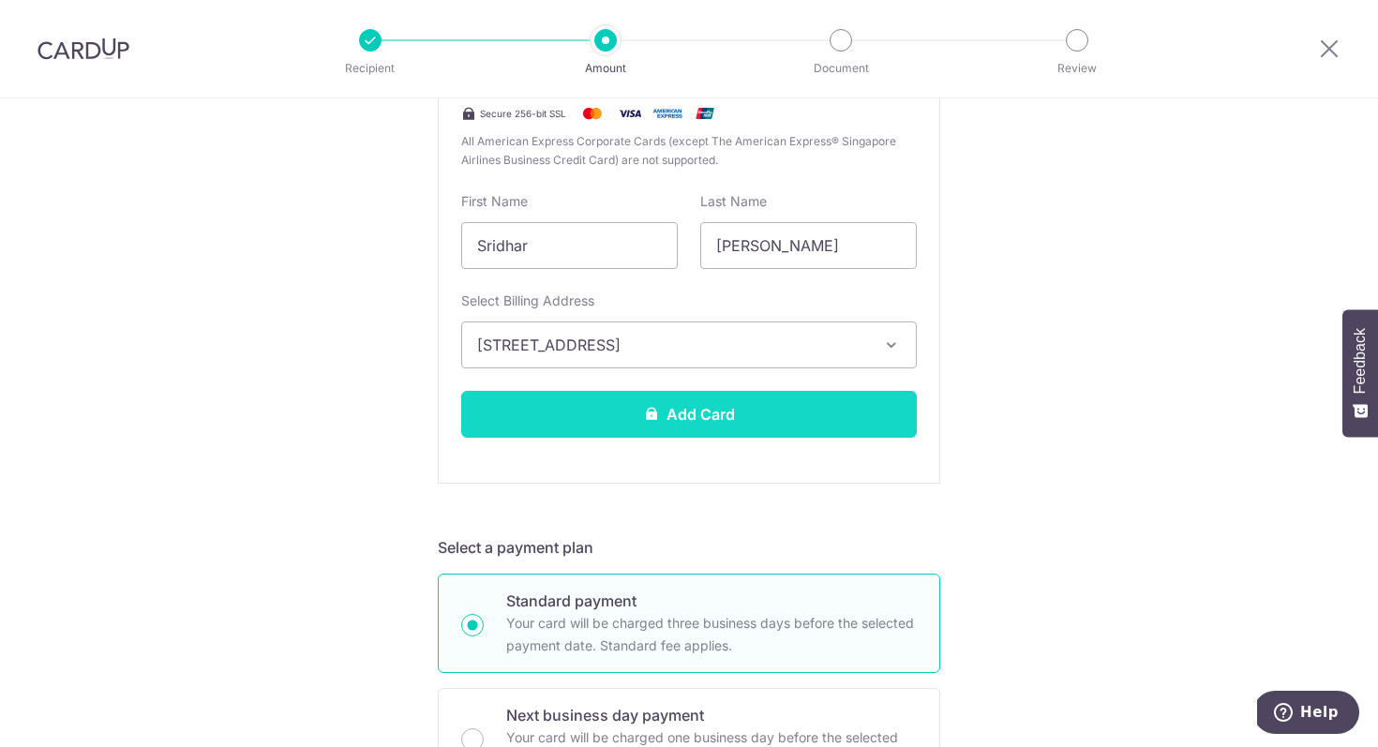
click at [686, 423] on button "Add Card" at bounding box center [689, 414] width 456 height 47
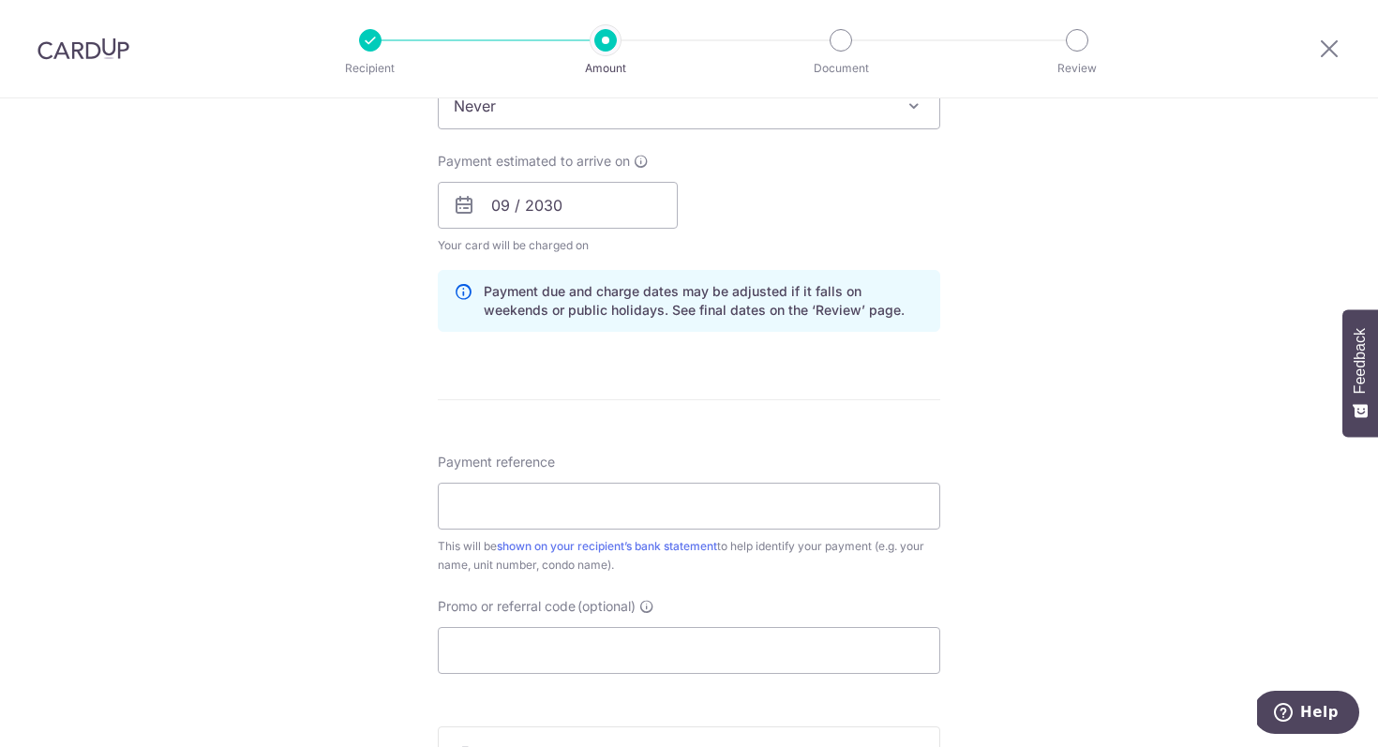
scroll to position [833, 0]
click at [566, 202] on input "09 / 2030" at bounding box center [558, 200] width 240 height 47
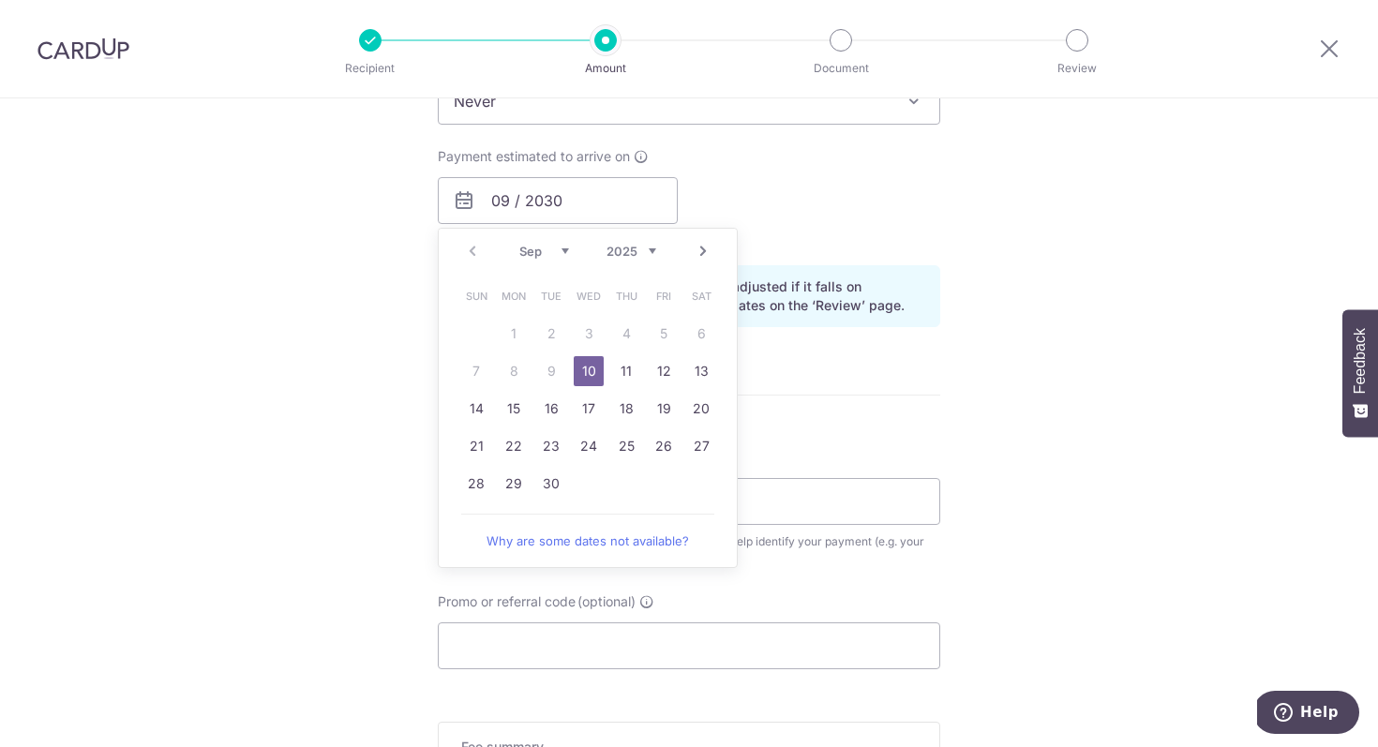
click at [819, 317] on div "Payment due and charge dates may be adjusted if it falls on weekends or public …" at bounding box center [689, 296] width 503 height 62
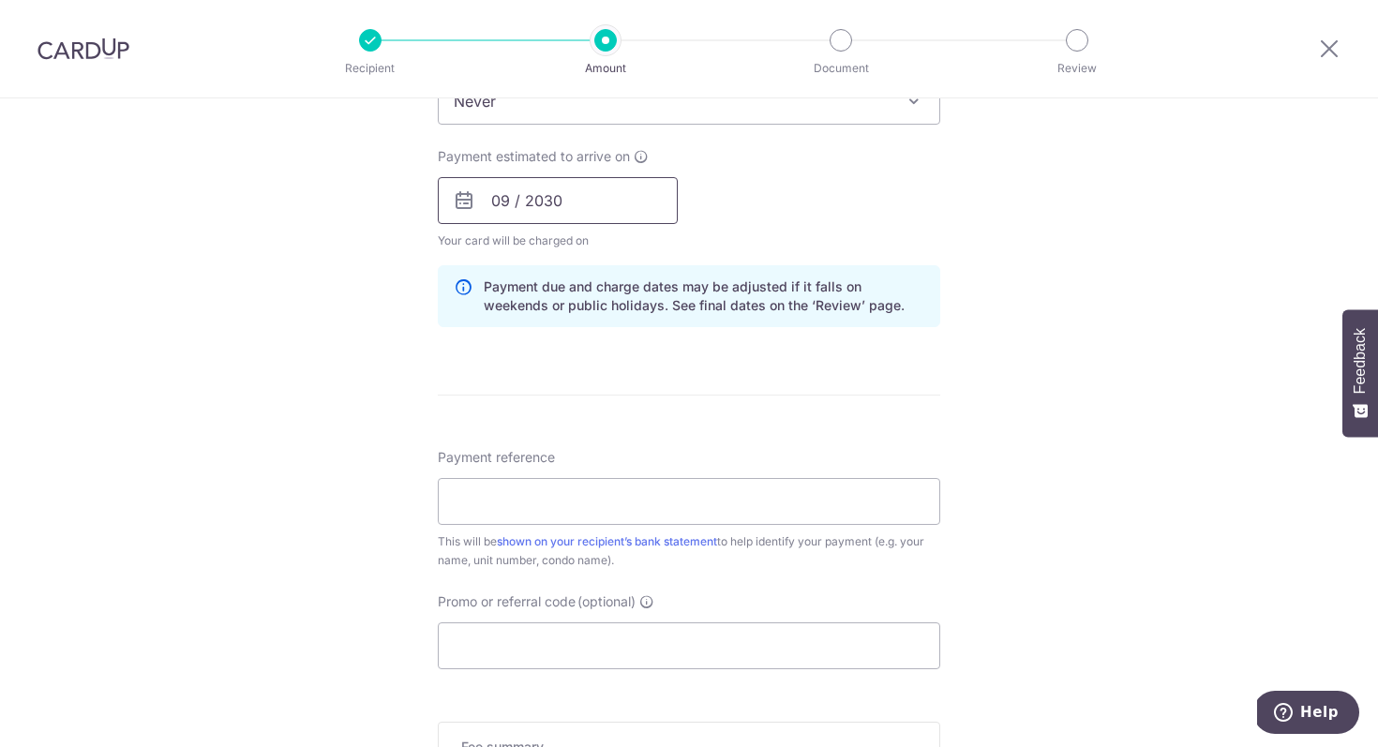
click at [569, 189] on input "09 / 2030" at bounding box center [558, 200] width 240 height 47
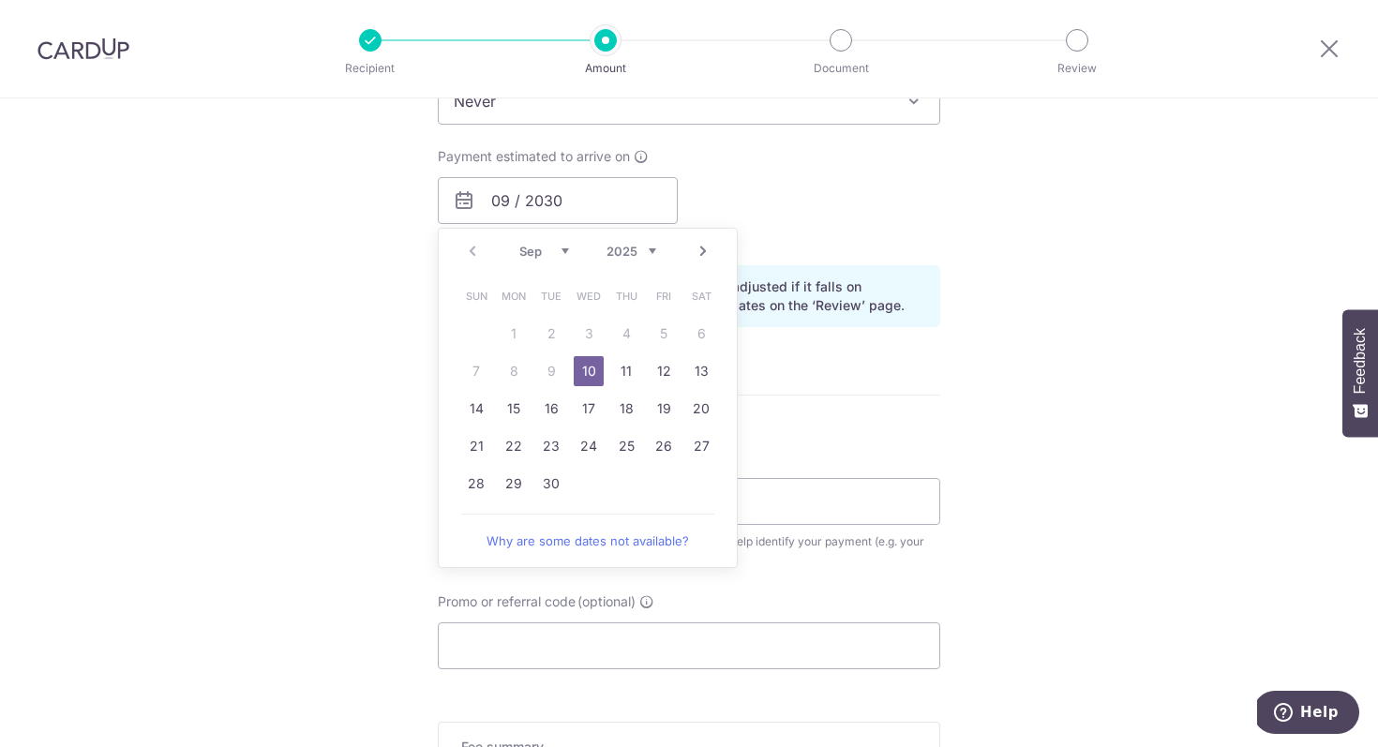
click at [607, 366] on td "10" at bounding box center [589, 372] width 38 height 38
type input "[DATE]"
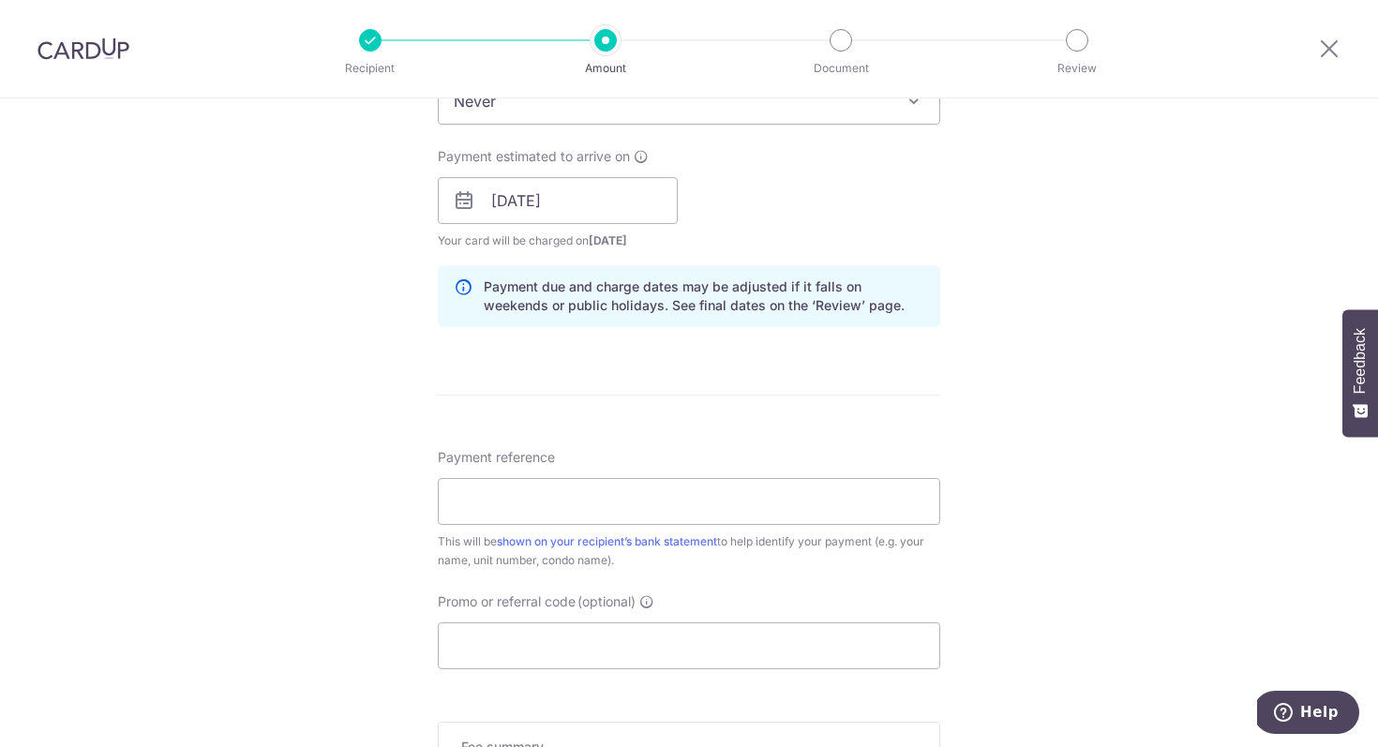
scroll to position [765, 0]
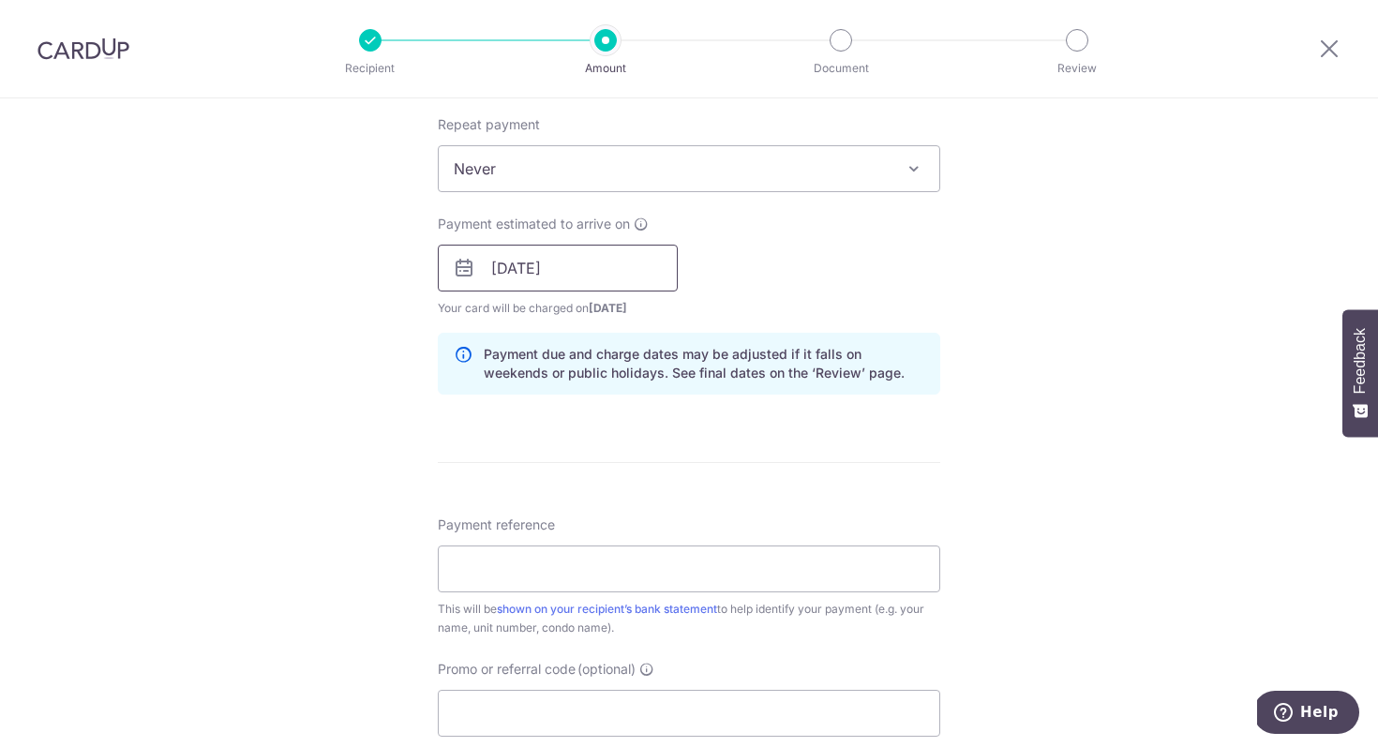
click at [550, 264] on input "[DATE]" at bounding box center [558, 268] width 240 height 47
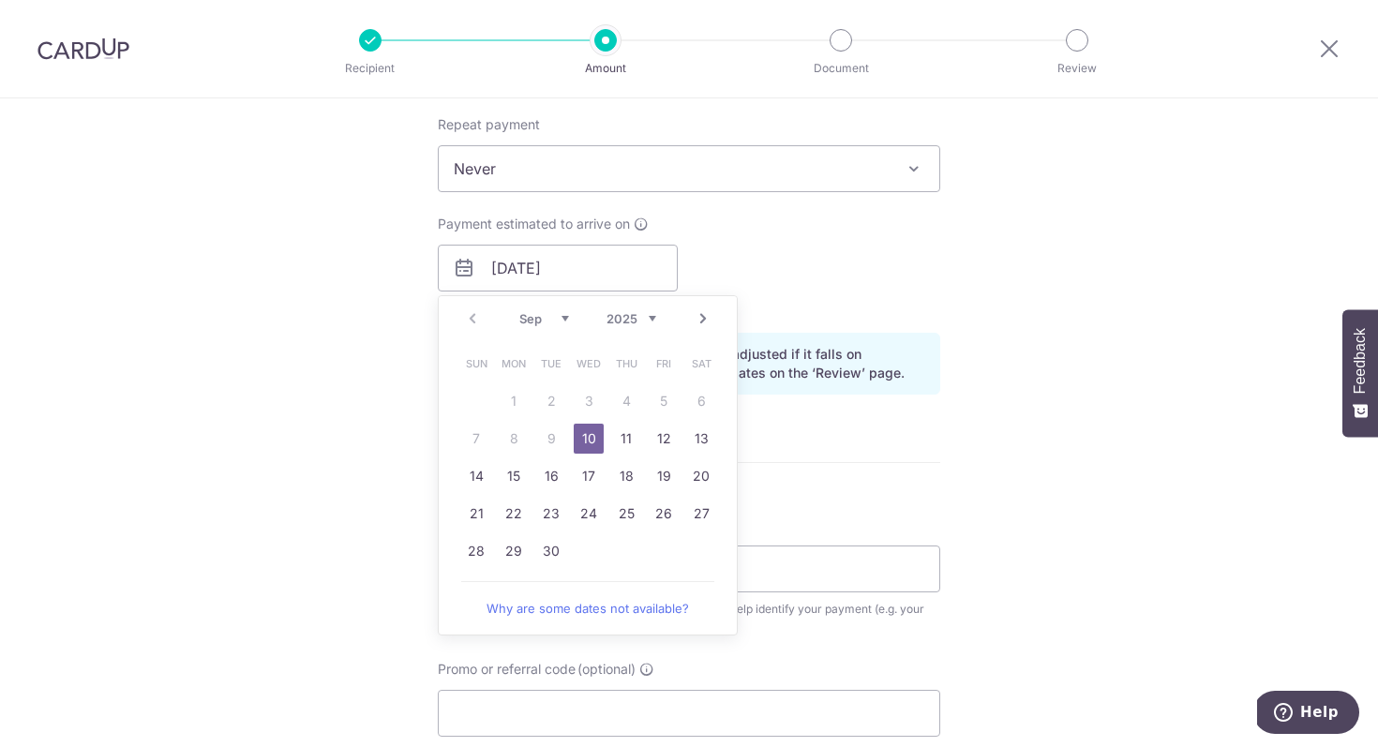
click at [560, 451] on table "Sun Mon Tue Wed Thu Fri Sat 1 2 3 4 5 6 7 8 9 10 11 12 13 14 15 16 17 18 19 20 …" at bounding box center [589, 457] width 263 height 225
click at [555, 447] on table "Sun Mon Tue Wed Thu Fri Sat 1 2 3 4 5 6 7 8 9 10 11 12 13 14 15 16 17 18 19 20 …" at bounding box center [589, 457] width 263 height 225
click at [735, 293] on div "Payment estimated to arrive on [DATE] Prev Next Sep Oct Nov [DATE] 2026 2027 20…" at bounding box center [689, 266] width 525 height 103
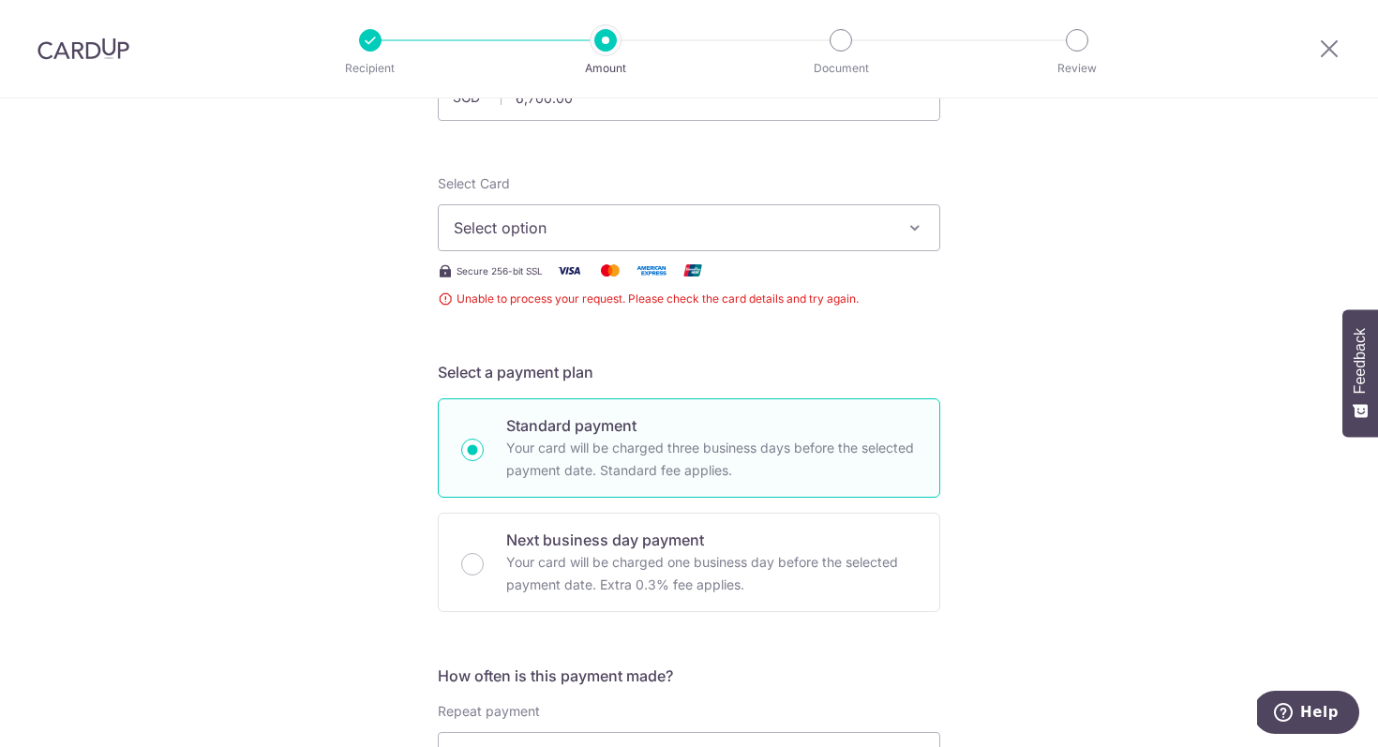
scroll to position [0, 0]
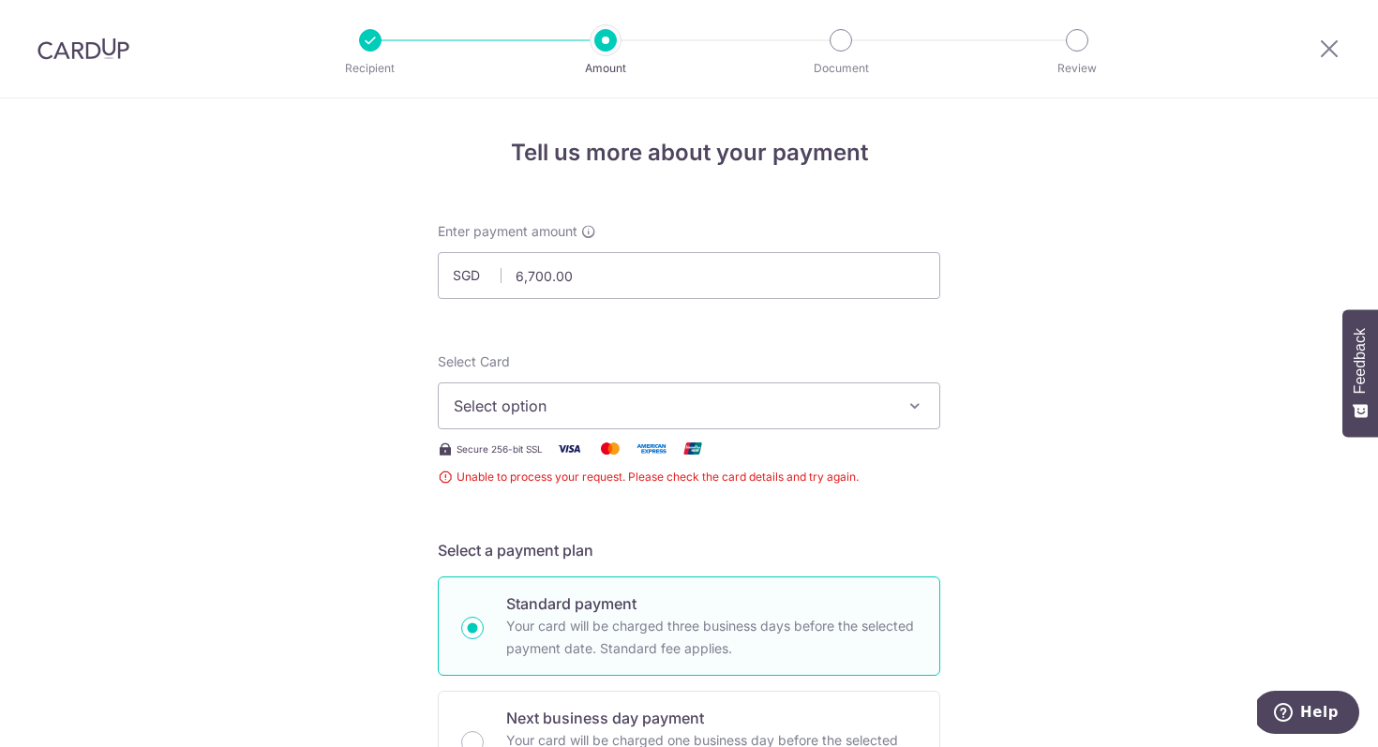
click at [711, 373] on div "Select Card Select option Add credit card" at bounding box center [689, 391] width 503 height 77
click at [760, 419] on button "Select option" at bounding box center [689, 406] width 503 height 47
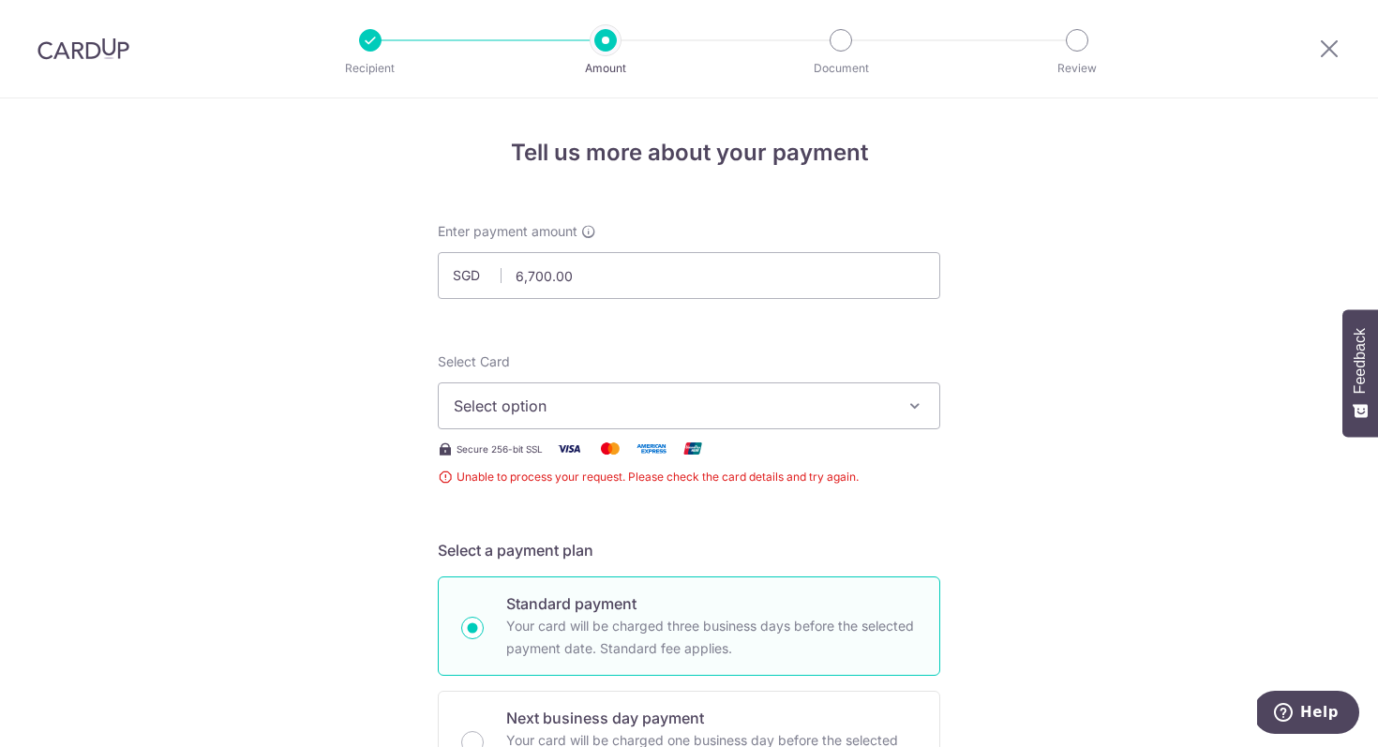
scroll to position [33, 0]
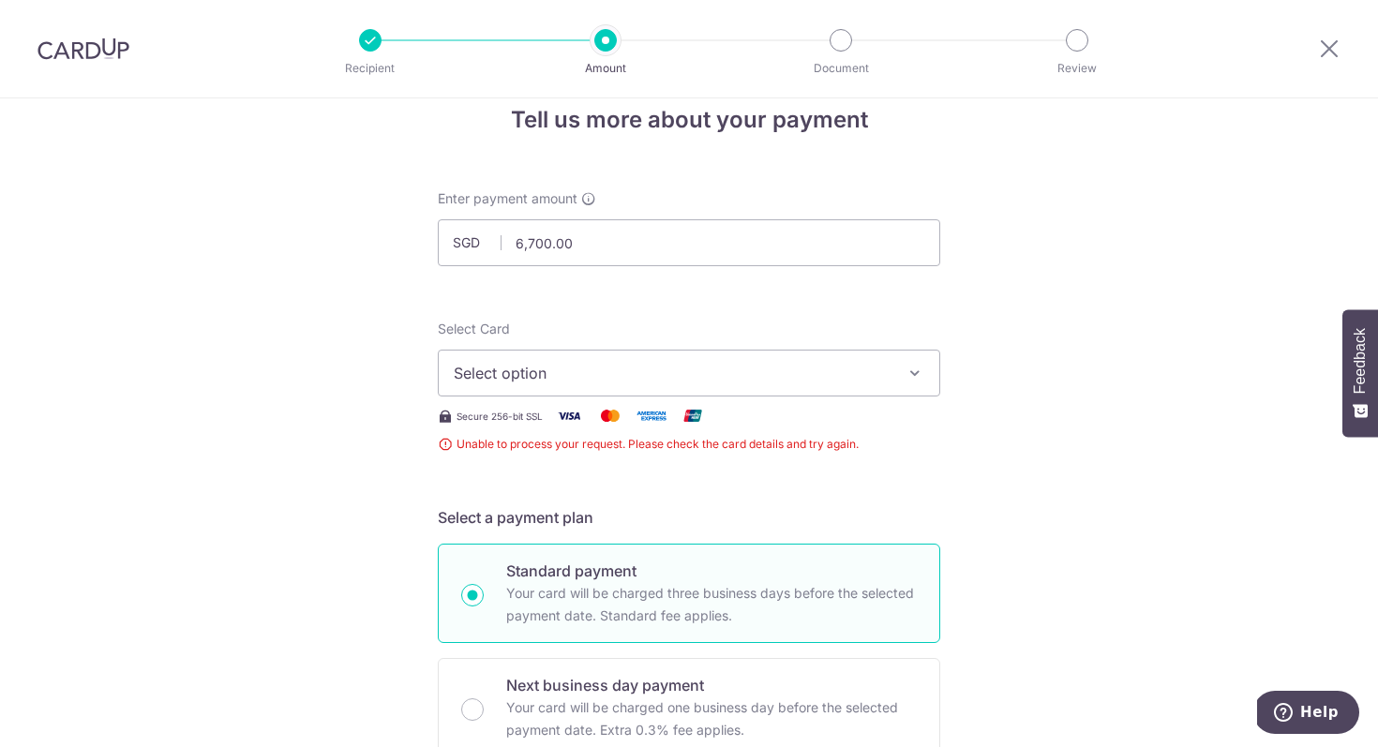
click at [875, 390] on button "Select option" at bounding box center [689, 373] width 503 height 47
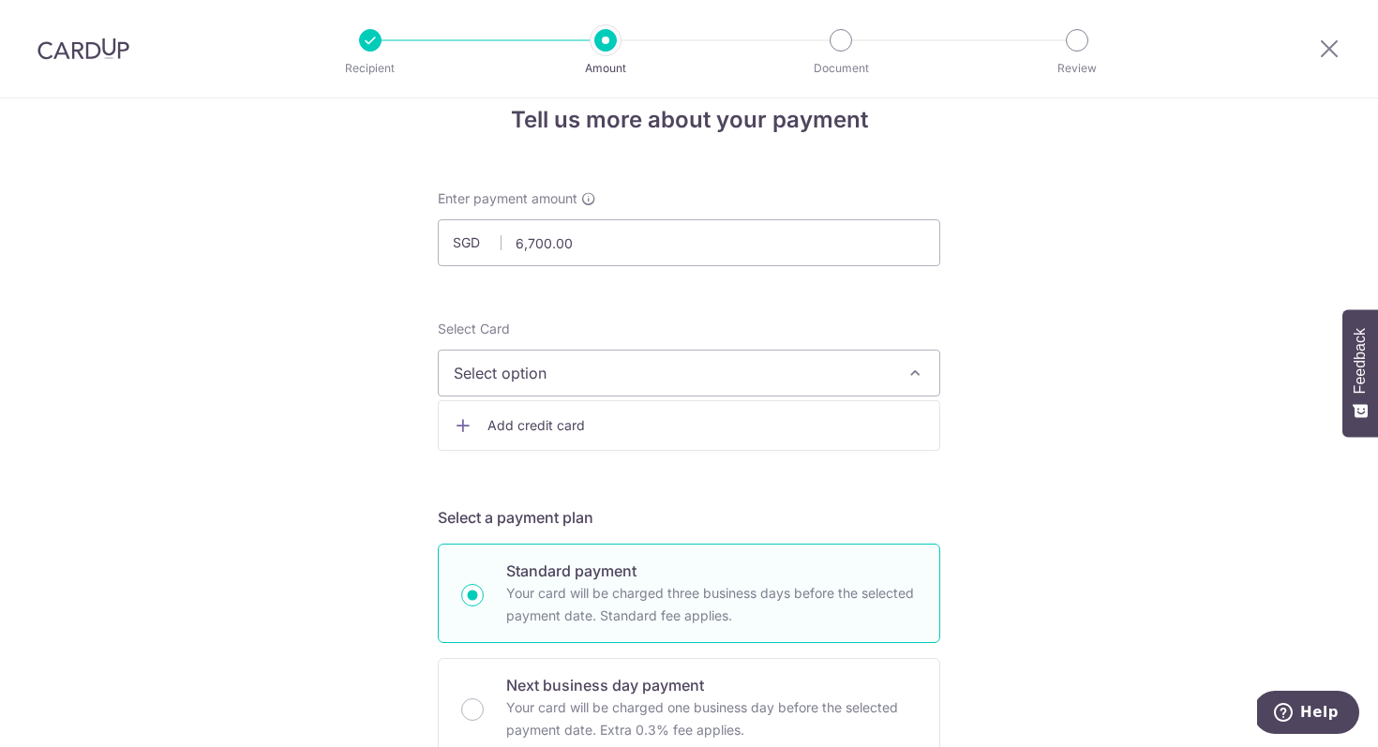
click at [875, 390] on button "Select option" at bounding box center [689, 373] width 503 height 47
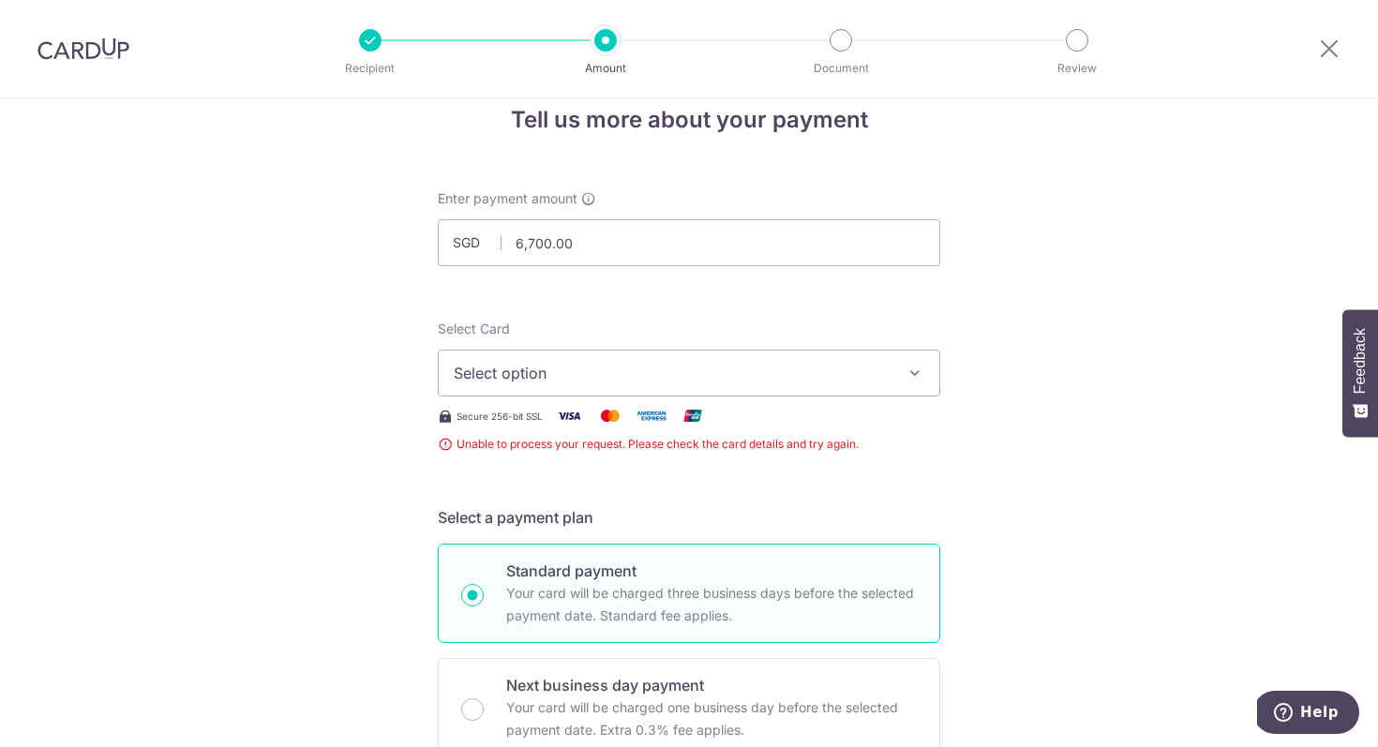
click at [875, 390] on button "Select option" at bounding box center [689, 373] width 503 height 47
